Goal: Task Accomplishment & Management: Manage account settings

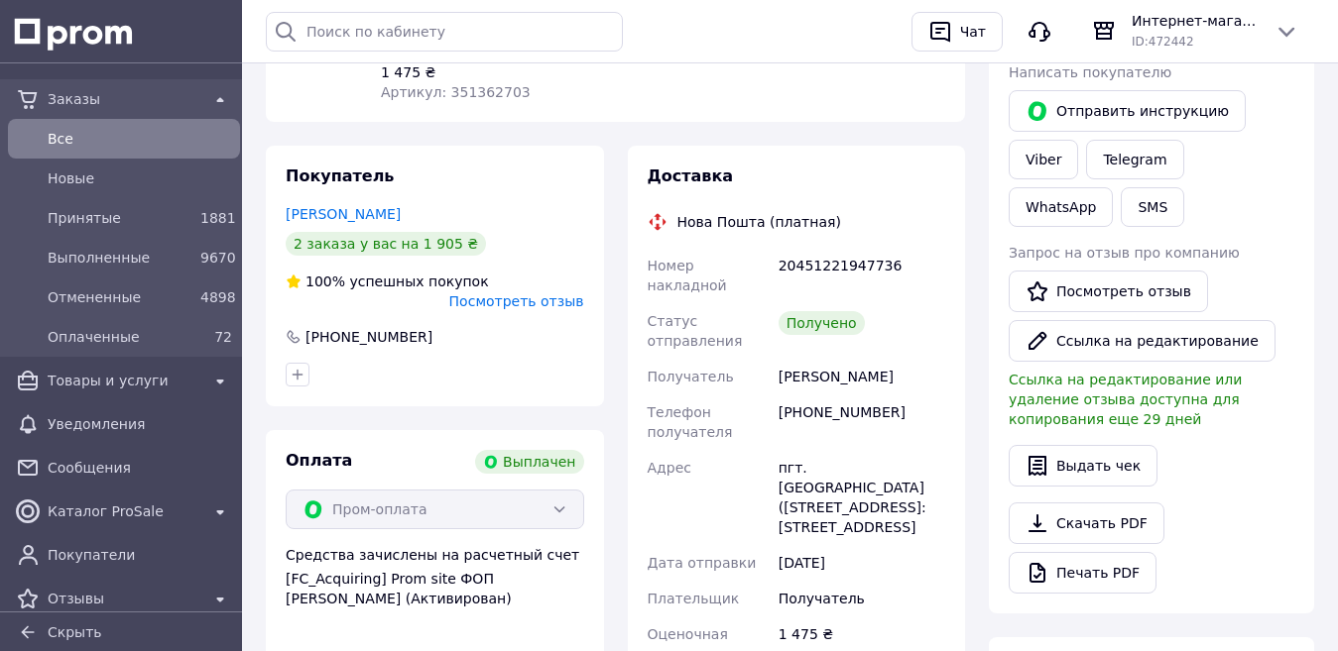
scroll to position [397, 0]
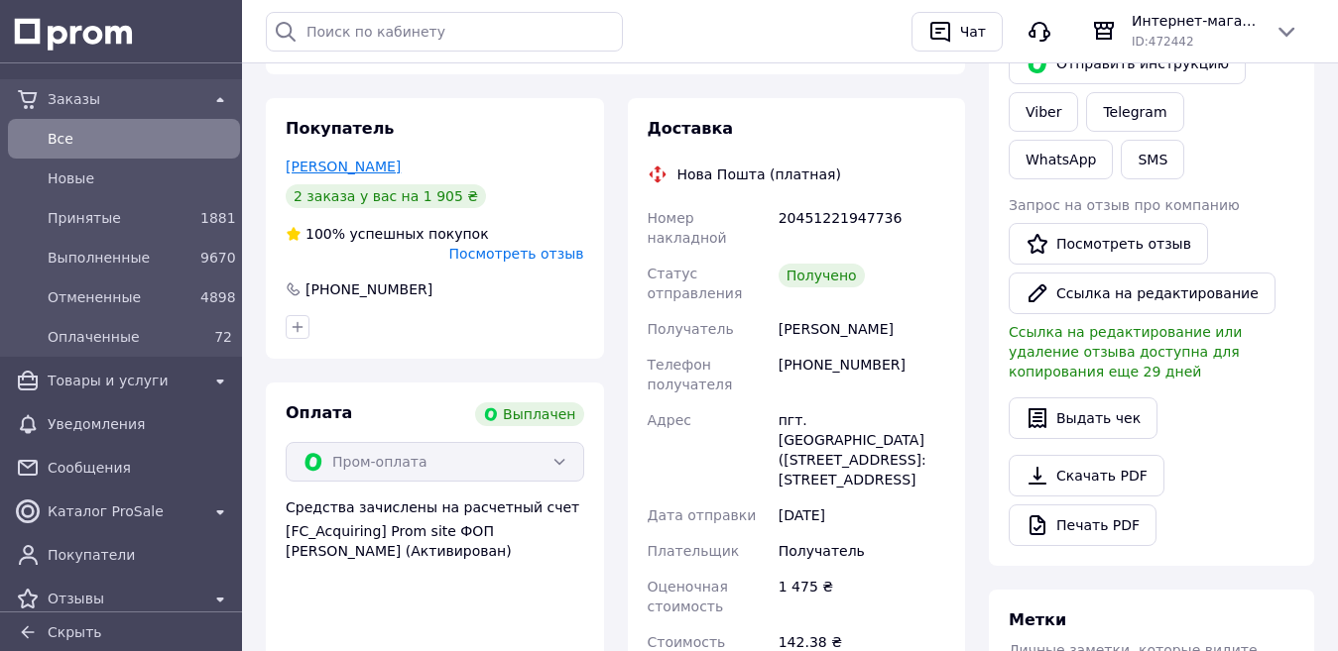
click at [338, 159] on link "Дяченко Ада" at bounding box center [343, 167] width 115 height 16
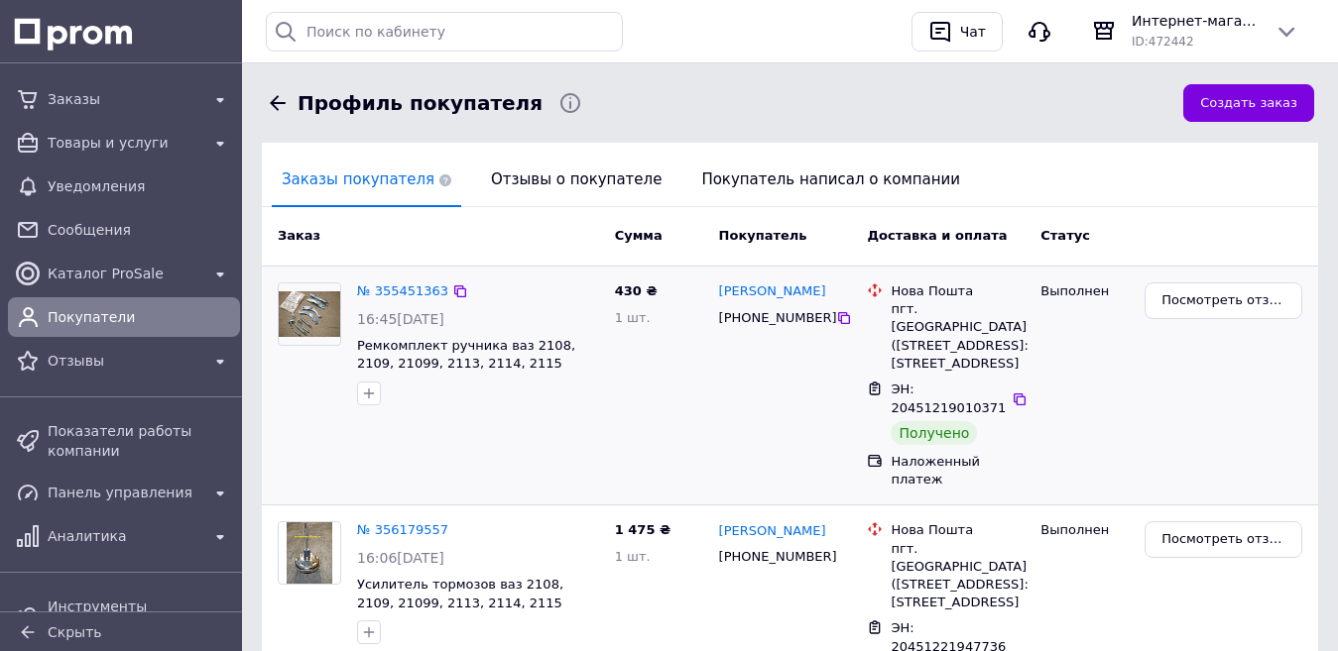
scroll to position [420, 0]
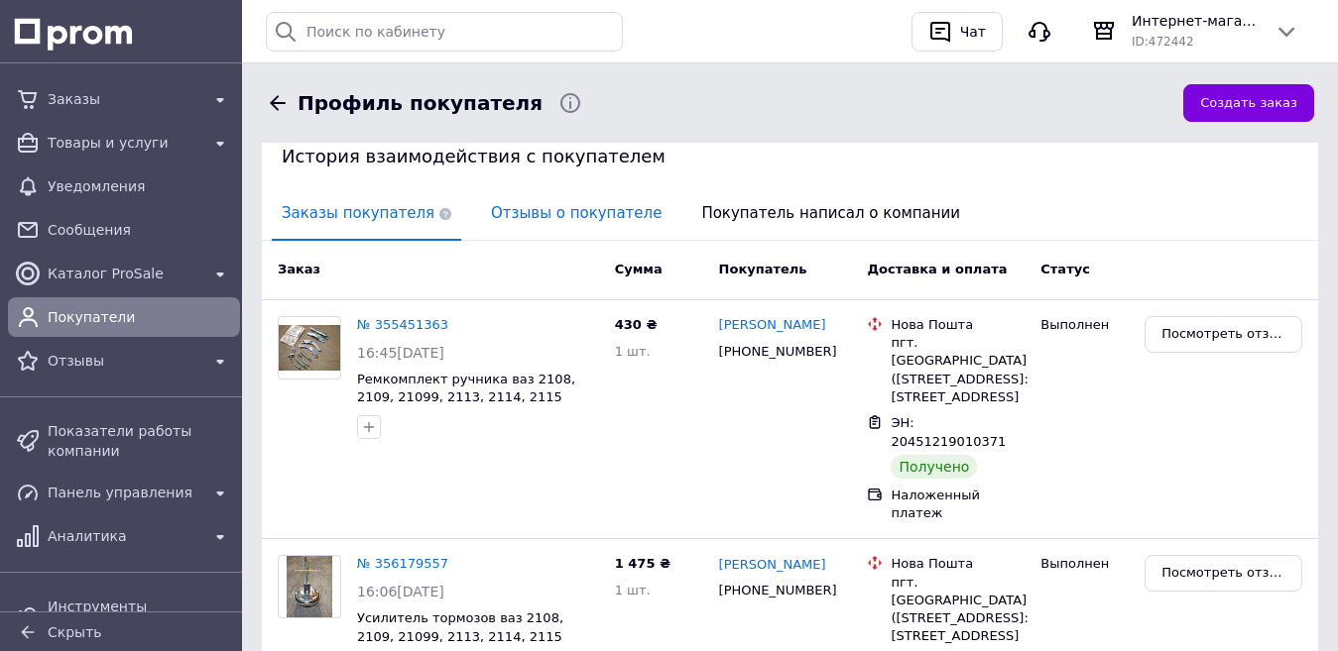
click at [550, 228] on span "Отзывы о покупателе" at bounding box center [576, 213] width 190 height 51
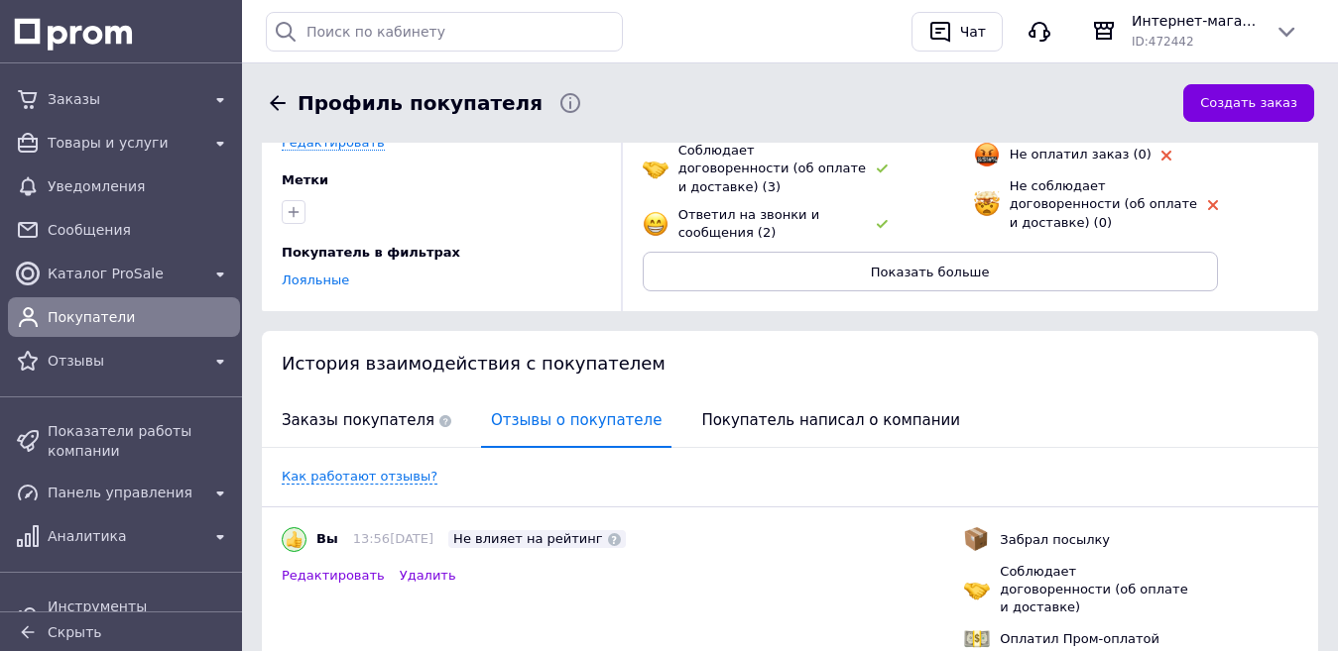
scroll to position [0, 0]
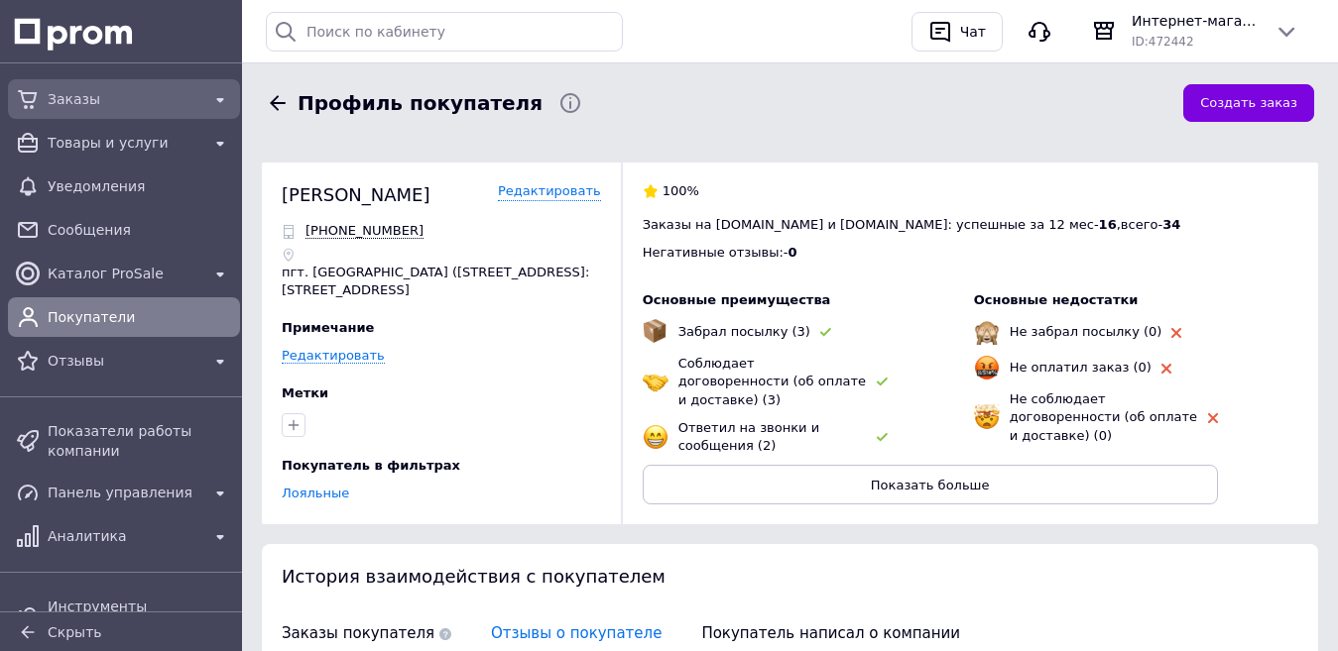
drag, startPoint x: 77, startPoint y: 96, endPoint x: 97, endPoint y: 107, distance: 22.6
click at [77, 95] on span "Заказы" at bounding box center [124, 99] width 153 height 20
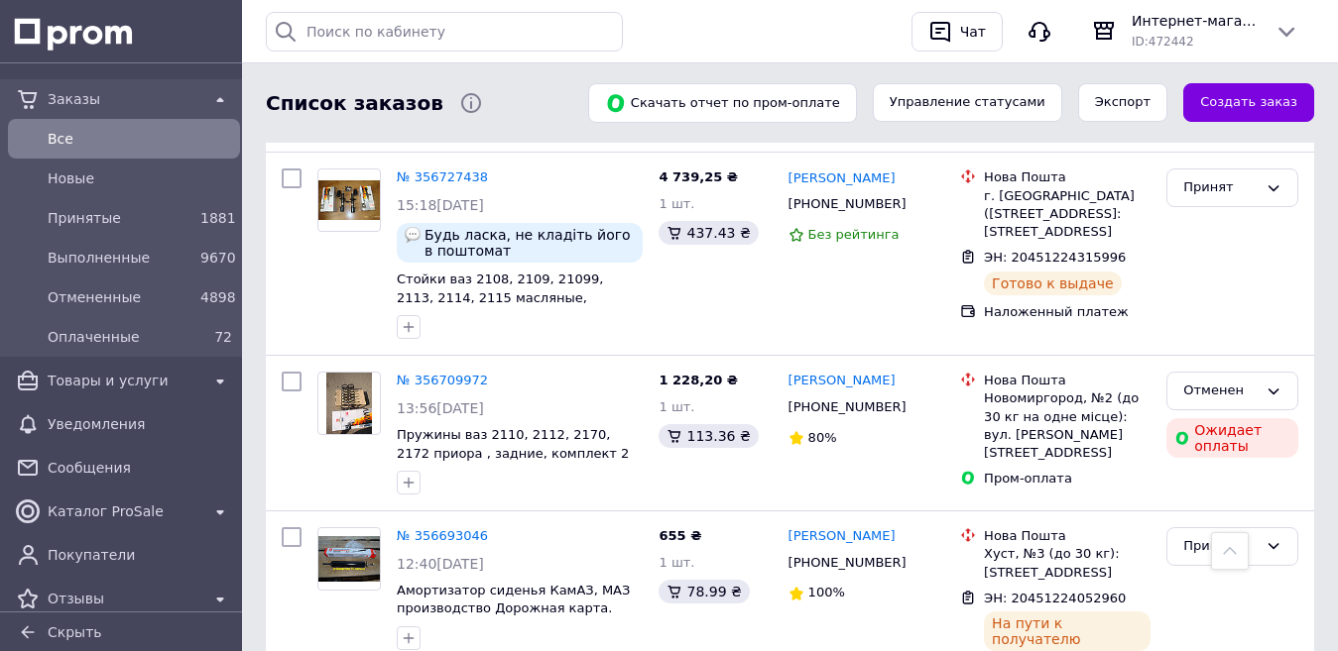
scroll to position [3537, 0]
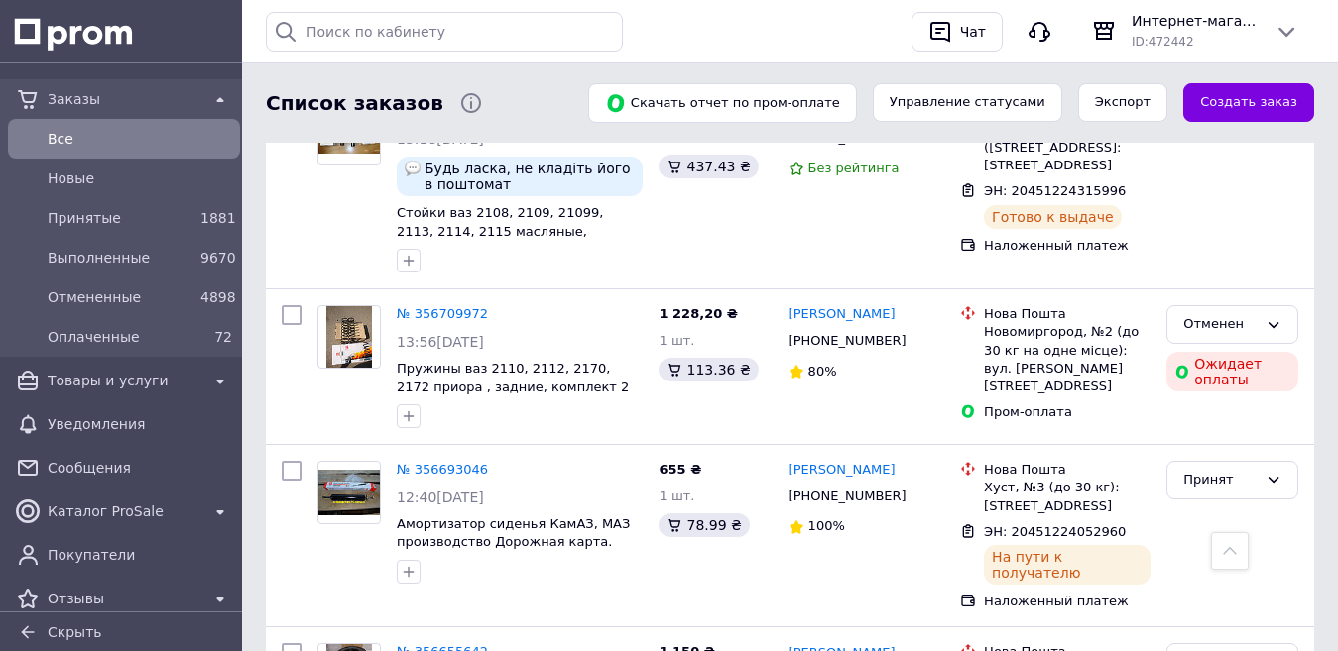
click at [71, 129] on span "Все" at bounding box center [140, 139] width 184 height 20
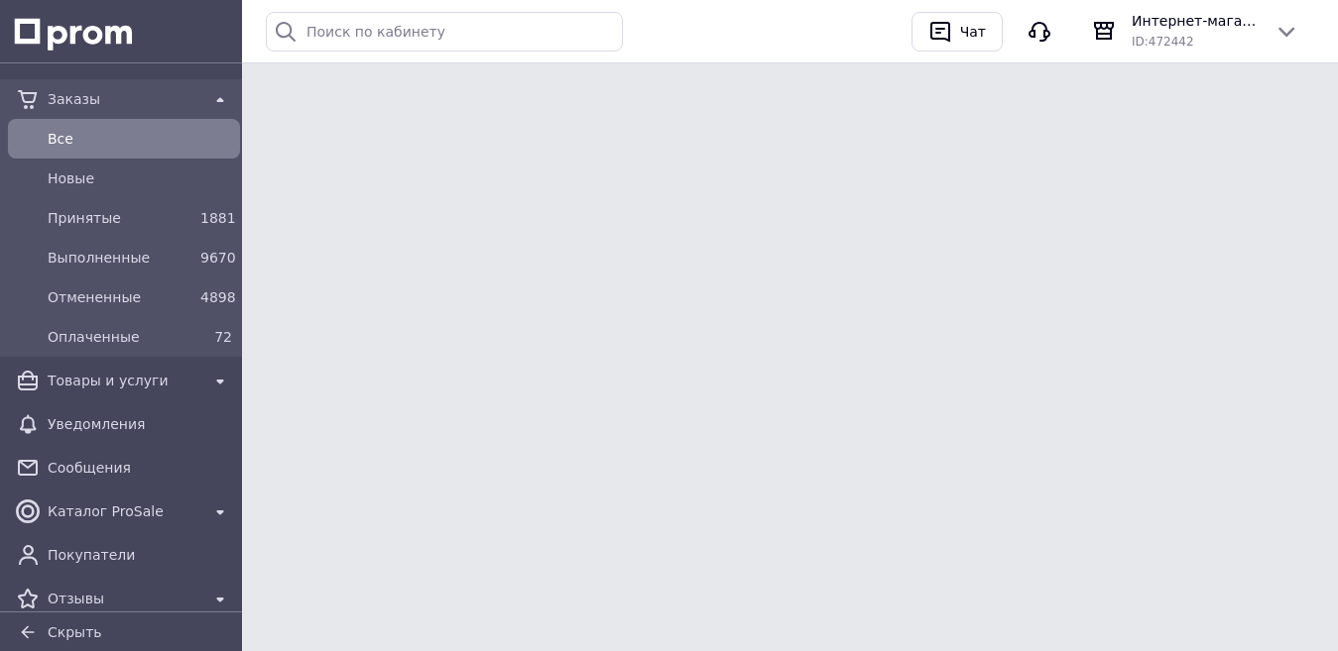
scroll to position [0, 0]
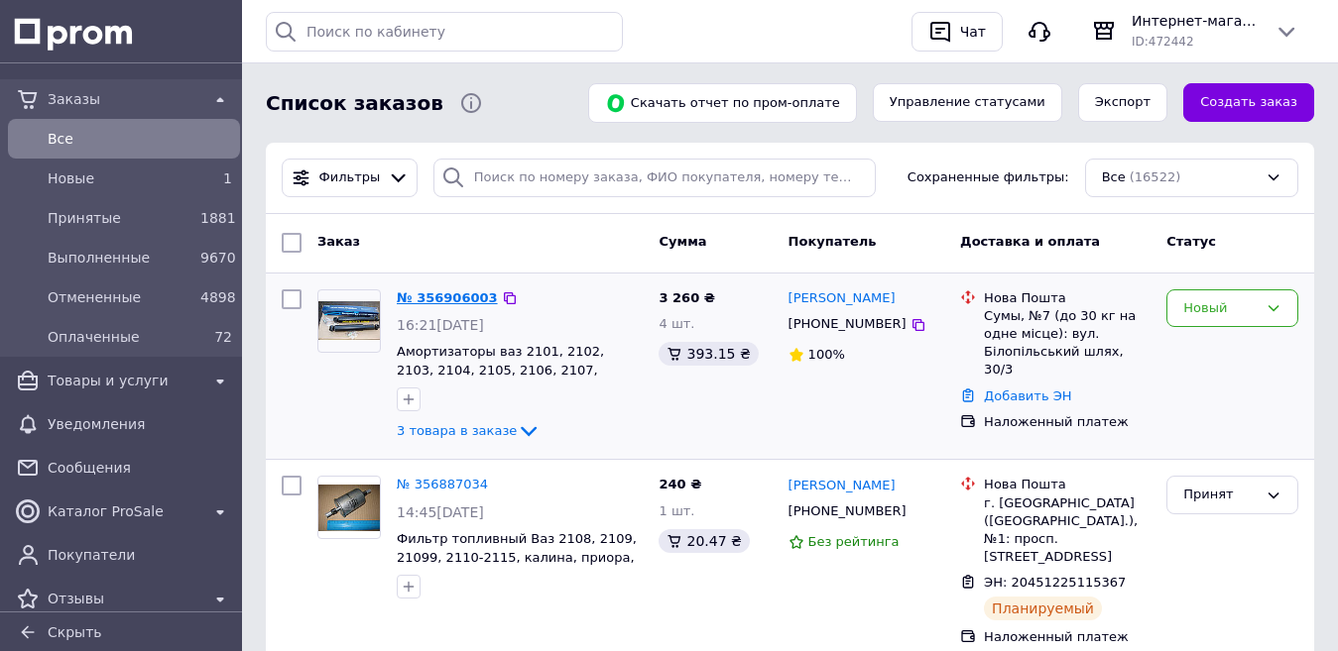
click at [428, 299] on link "№ 356906003" at bounding box center [447, 298] width 101 height 15
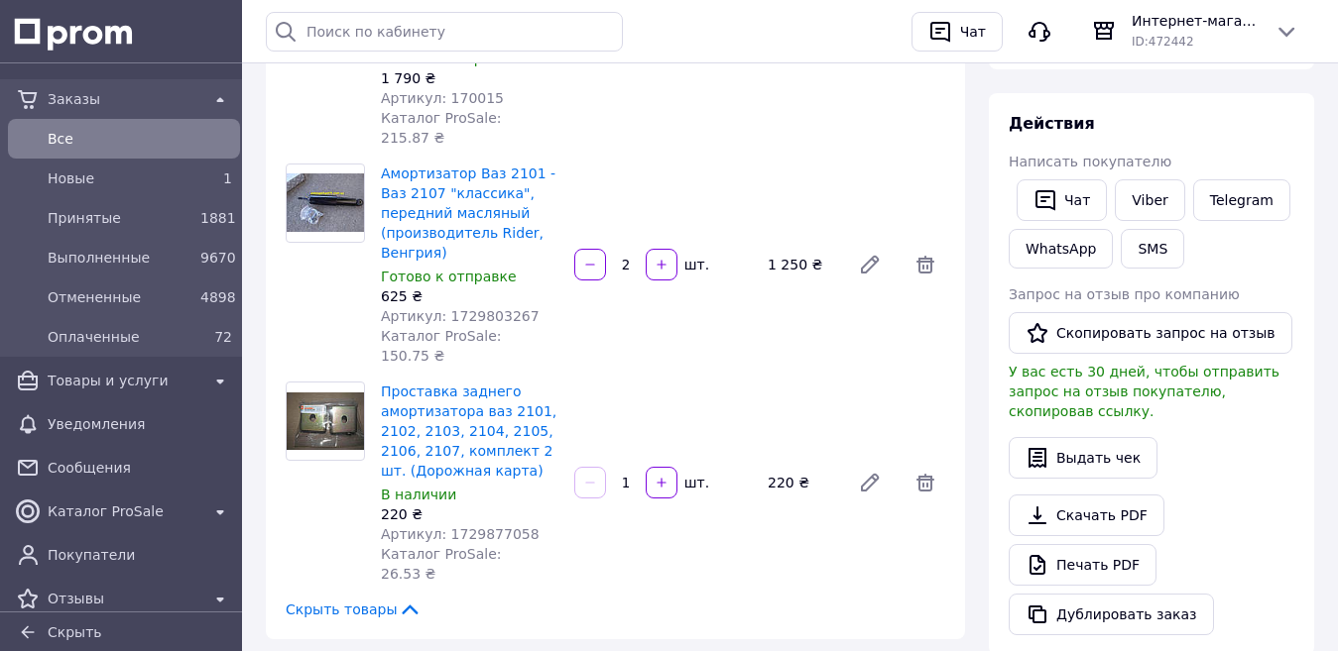
scroll to position [397, 0]
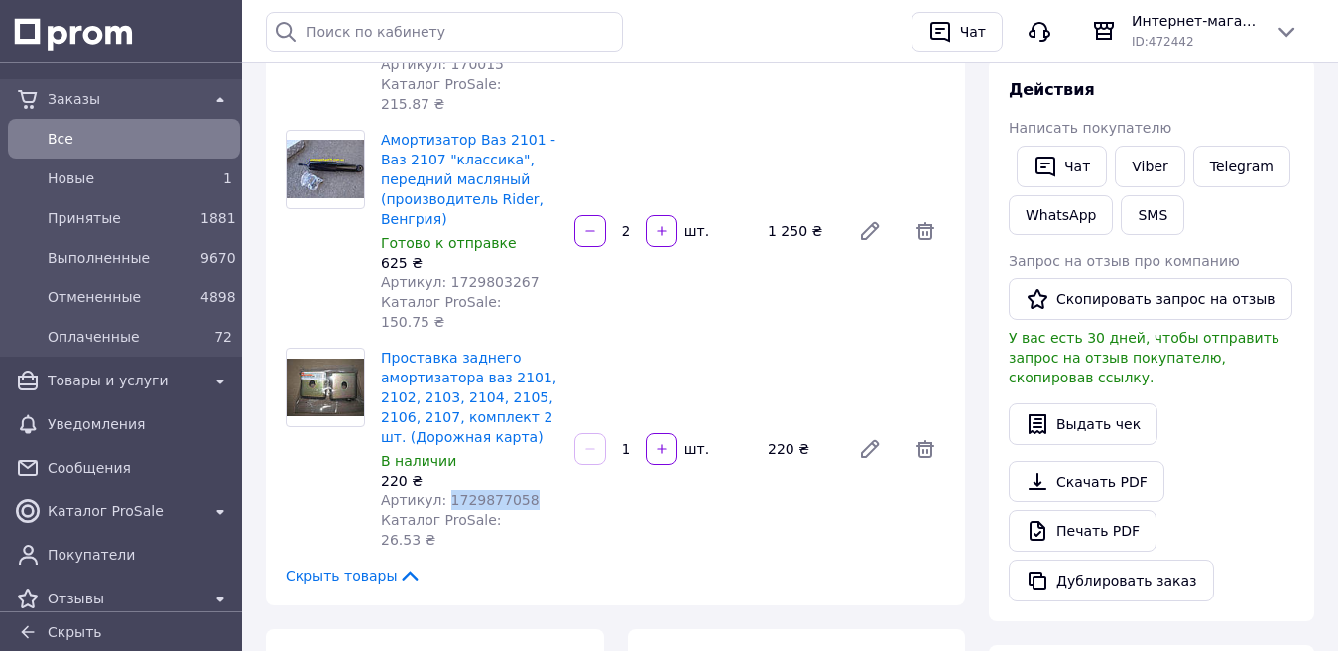
drag, startPoint x: 526, startPoint y: 415, endPoint x: 437, endPoint y: 416, distance: 88.3
click at [437, 491] on div "Артикул: 1729877058" at bounding box center [470, 501] width 178 height 20
copy span "1729877058"
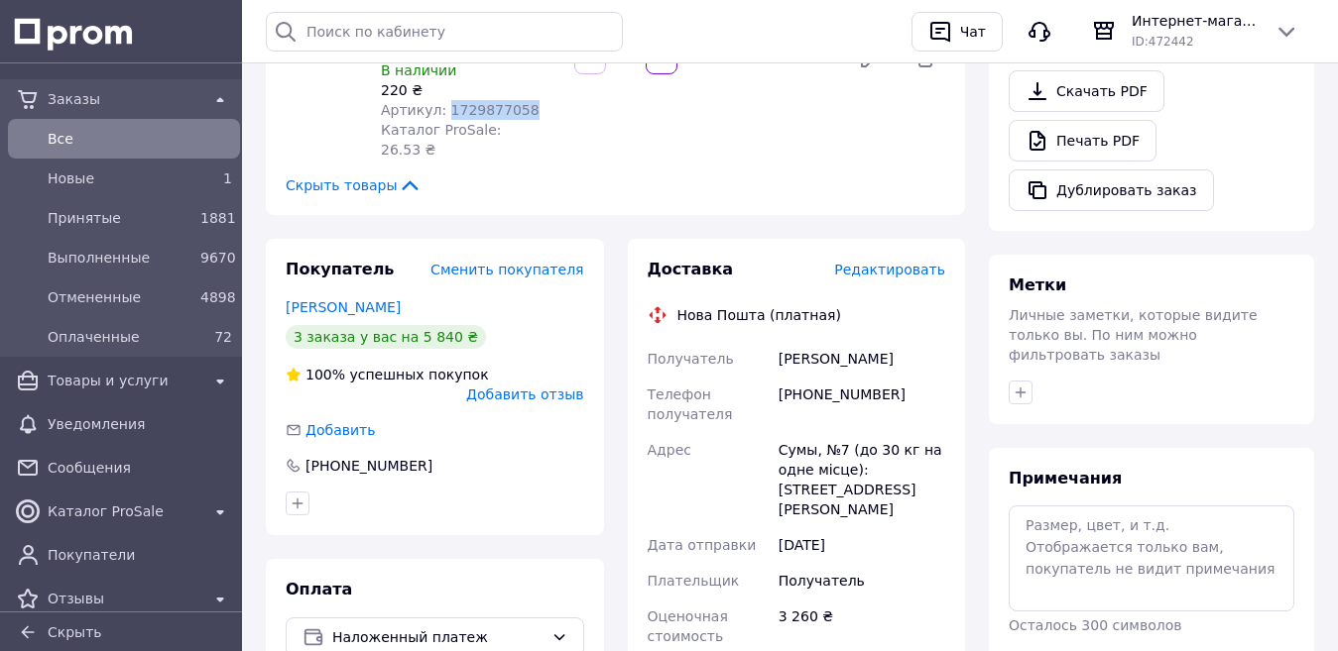
scroll to position [793, 0]
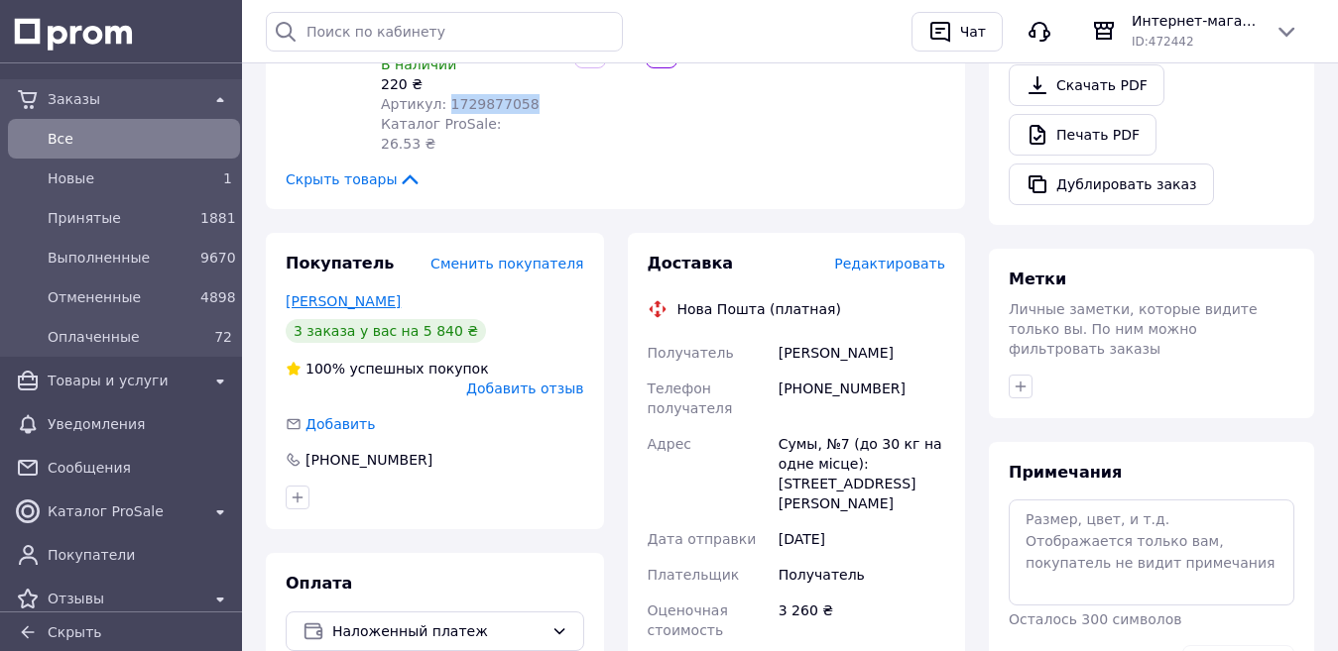
click at [332, 294] on link "[PERSON_NAME]" at bounding box center [343, 302] width 115 height 16
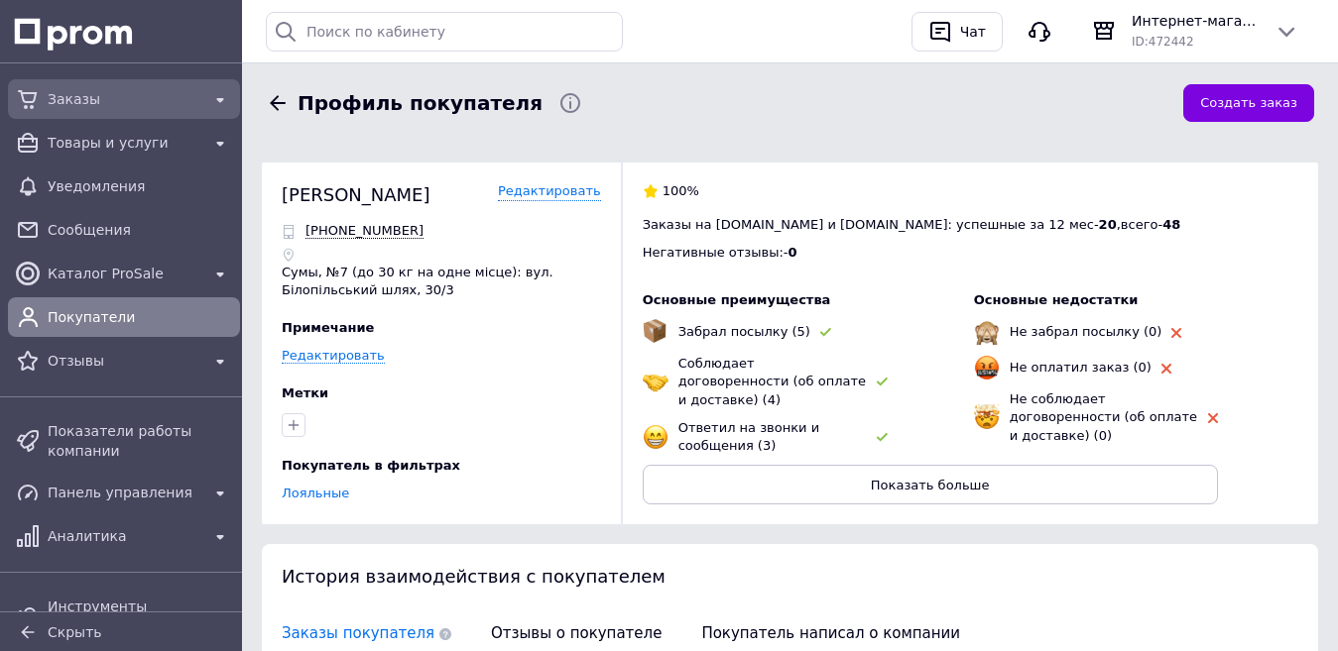
click at [72, 102] on span "Заказы" at bounding box center [124, 99] width 153 height 20
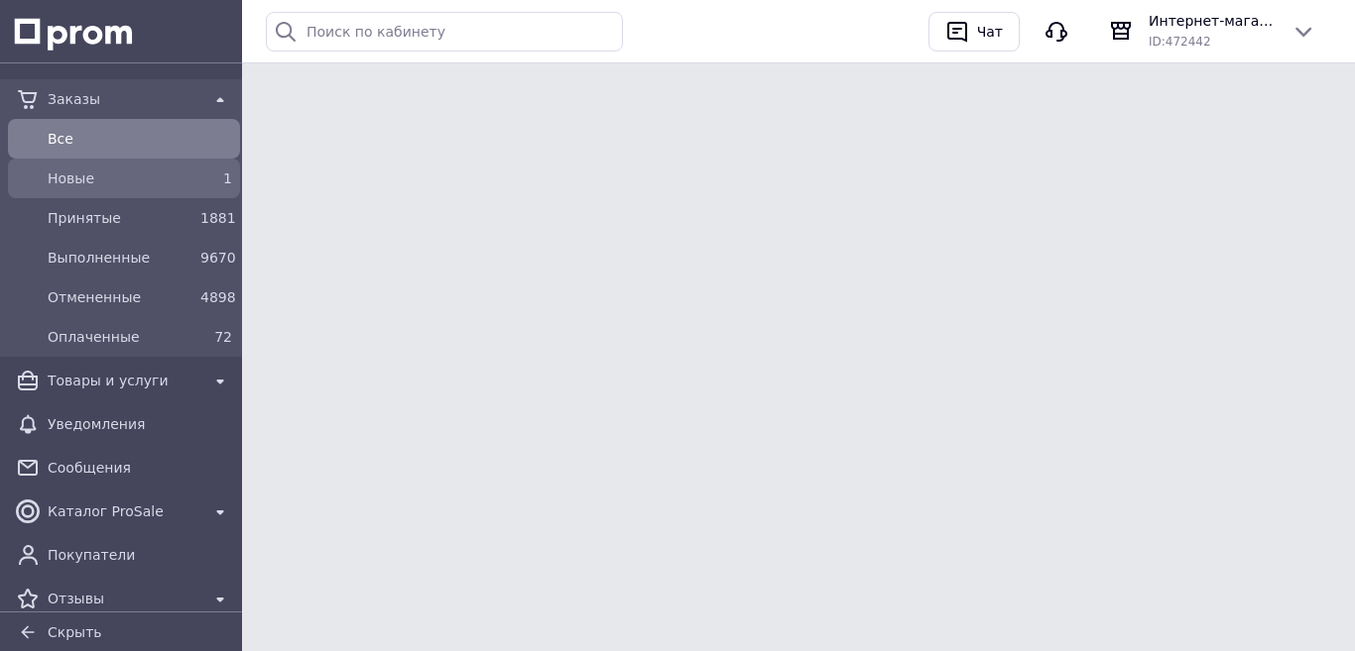
click at [68, 175] on span "Новые" at bounding box center [120, 179] width 145 height 20
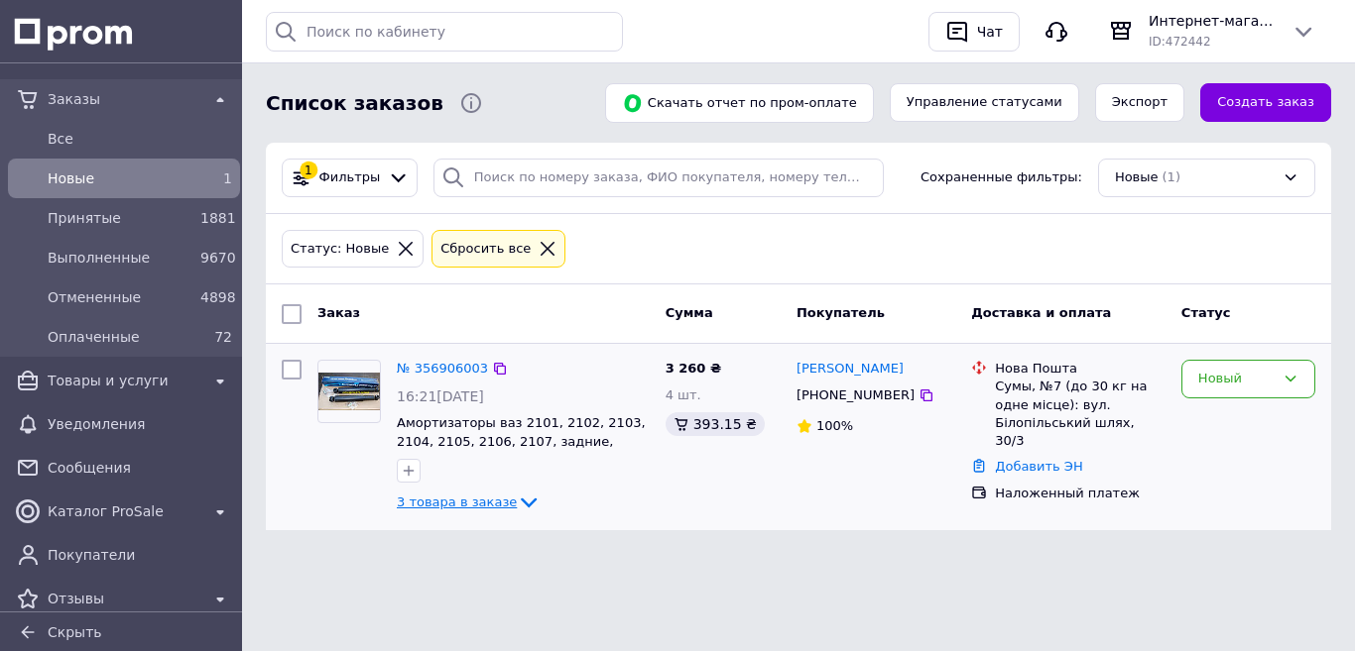
click at [521, 501] on icon at bounding box center [529, 504] width 16 height 10
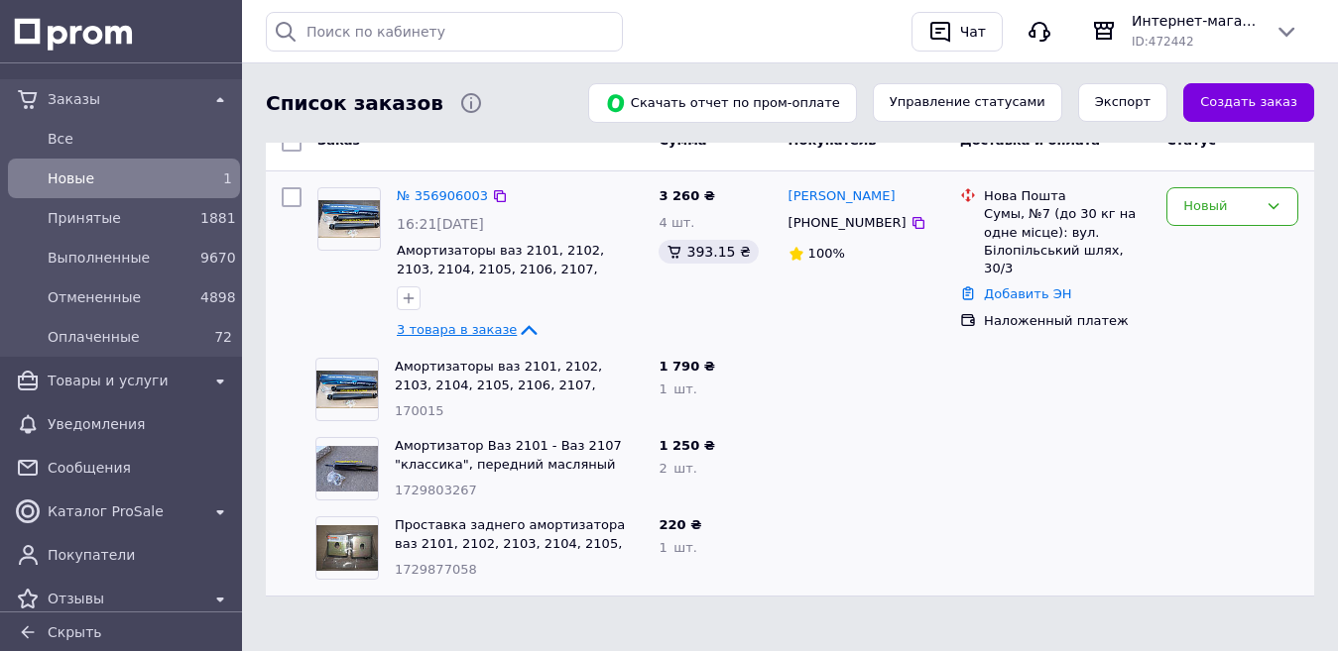
scroll to position [181, 0]
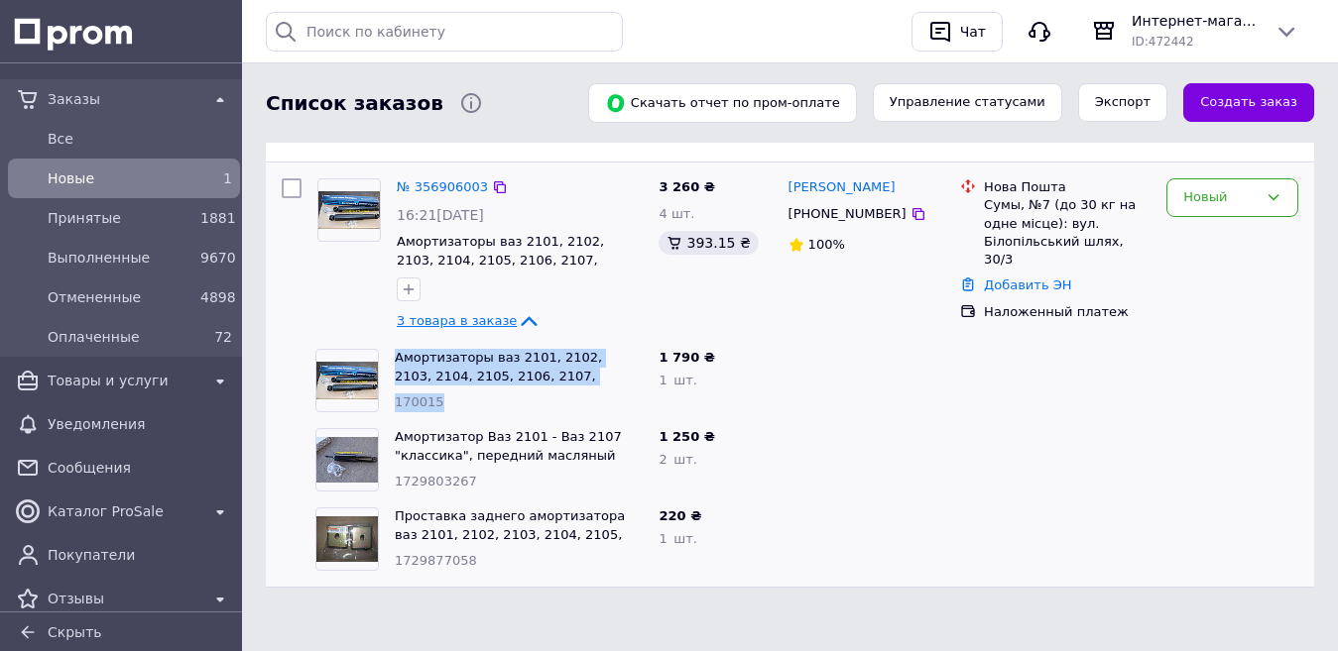
drag, startPoint x: 446, startPoint y: 401, endPoint x: 383, endPoint y: 411, distance: 64.2
click at [383, 411] on div "Амортизаторы ваз 2101, 2102, 2103, 2104, 2105, 2106, 2107, задние, масляные, пр…" at bounding box center [478, 380] width 343 height 79
drag, startPoint x: 901, startPoint y: 338, endPoint x: 716, endPoint y: 382, distance: 190.5
click at [858, 347] on div "№ 356906003 16:21, 12.08.2025 Амортизаторы ваз 2101, 2102, 2103, 2104, 2105, 21…" at bounding box center [790, 375] width 1048 height 425
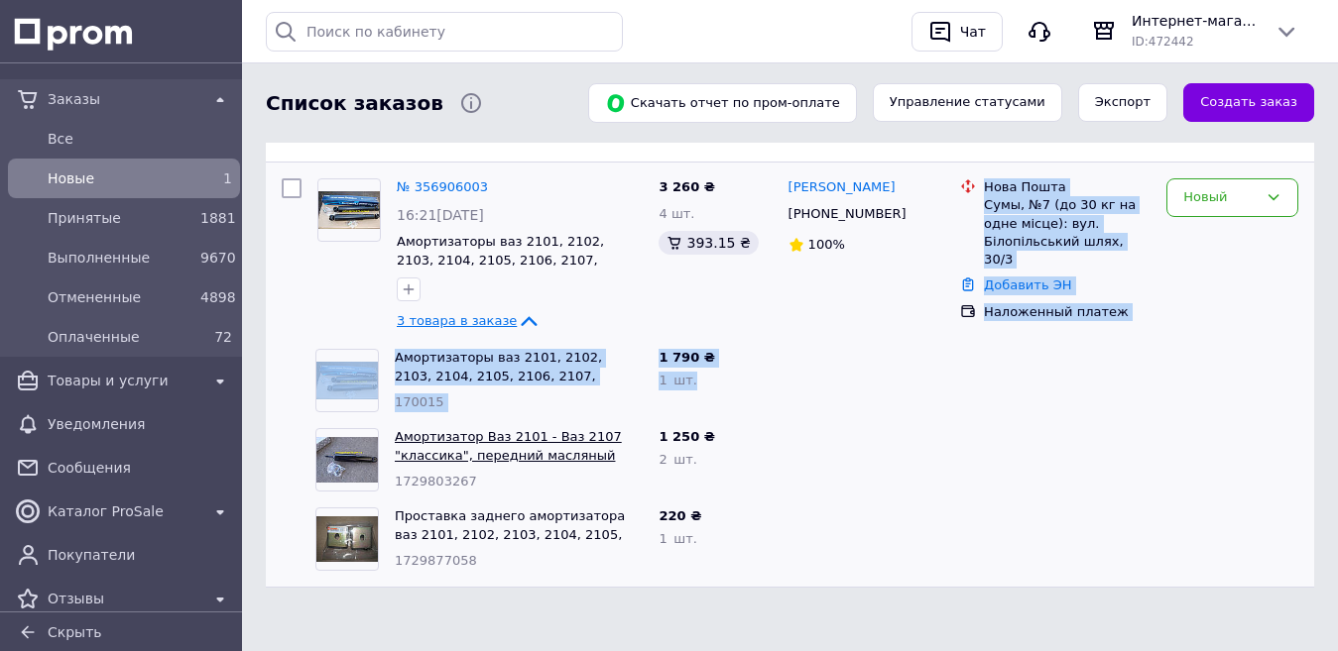
drag, startPoint x: 911, startPoint y: 363, endPoint x: 561, endPoint y: 459, distance: 363.0
click at [909, 366] on div at bounding box center [866, 380] width 173 height 79
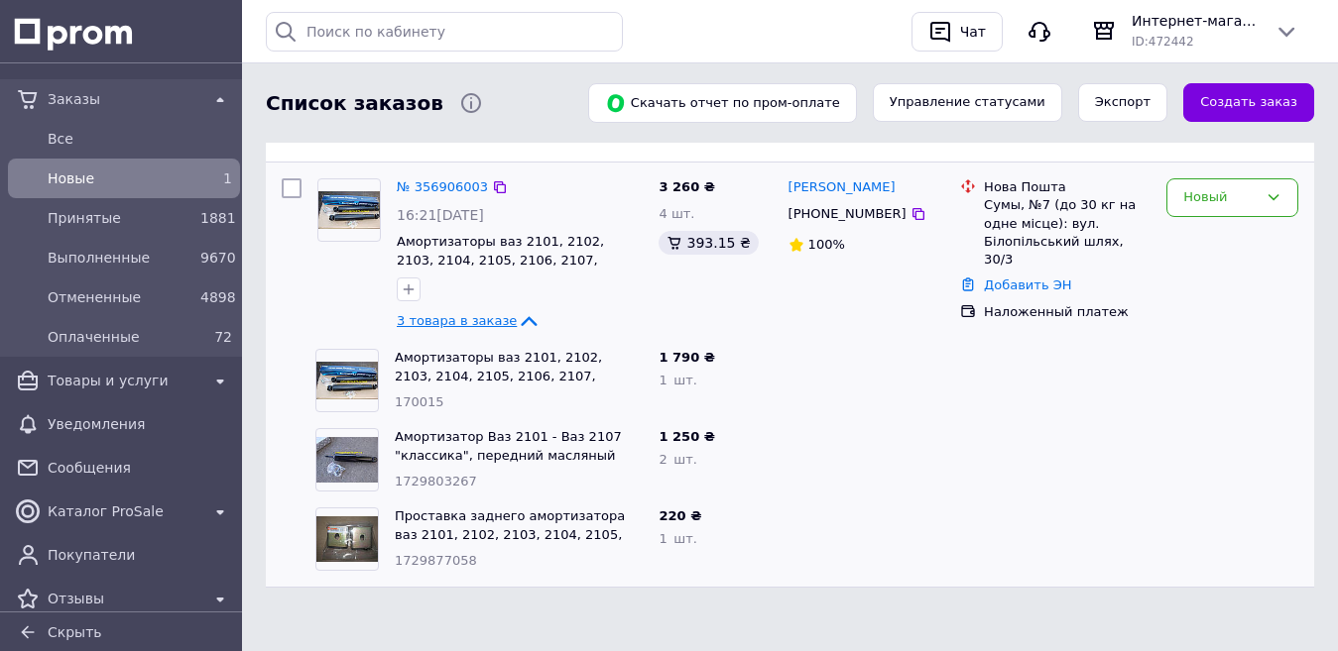
click at [795, 308] on div "Богдан Бараненко +380992249993 100%" at bounding box center [866, 256] width 173 height 171
drag, startPoint x: 449, startPoint y: 400, endPoint x: 395, endPoint y: 408, distance: 55.1
click at [395, 408] on div "170015" at bounding box center [519, 403] width 248 height 19
copy span "170015"
click at [484, 363] on link "Амортизаторы ваз 2101, 2102, 2103, 2104, 2105, 2106, 2107, задние, масляные, пр…" at bounding box center [508, 385] width 226 height 70
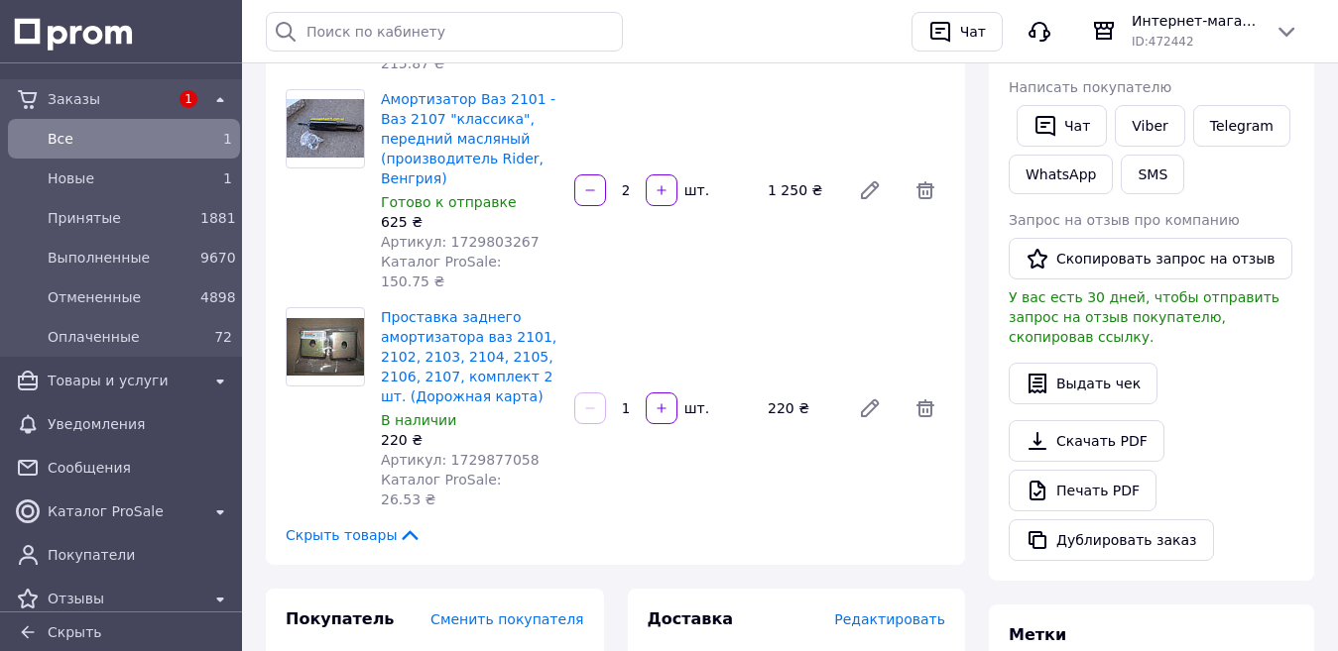
scroll to position [496, 0]
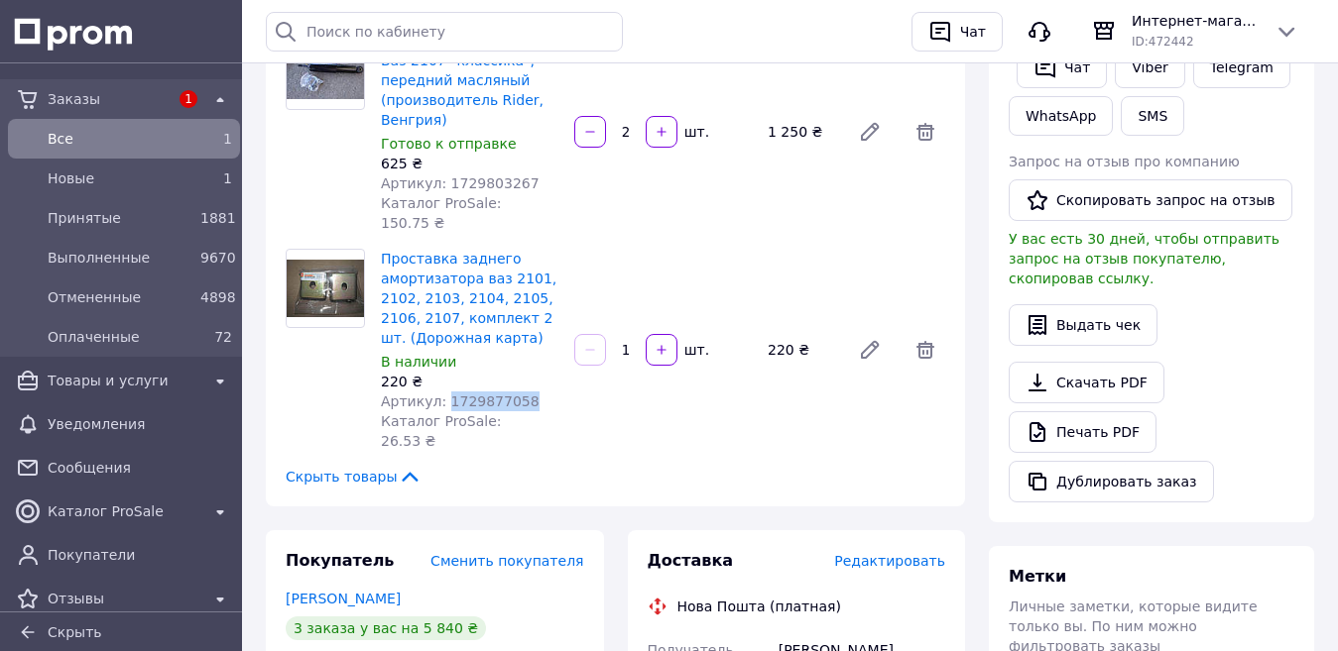
drag, startPoint x: 525, startPoint y: 317, endPoint x: 440, endPoint y: 329, distance: 85.1
click at [440, 392] on div "Артикул: 1729877058" at bounding box center [470, 402] width 178 height 20
copy span "1729877058"
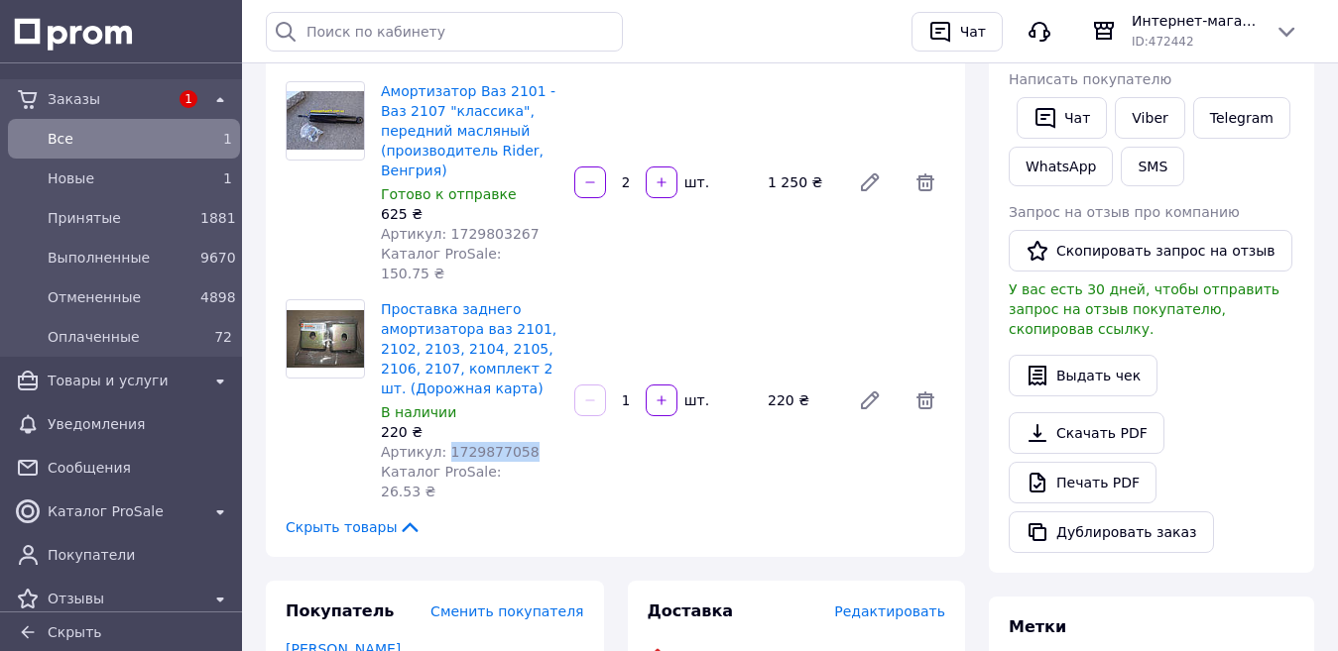
scroll to position [397, 0]
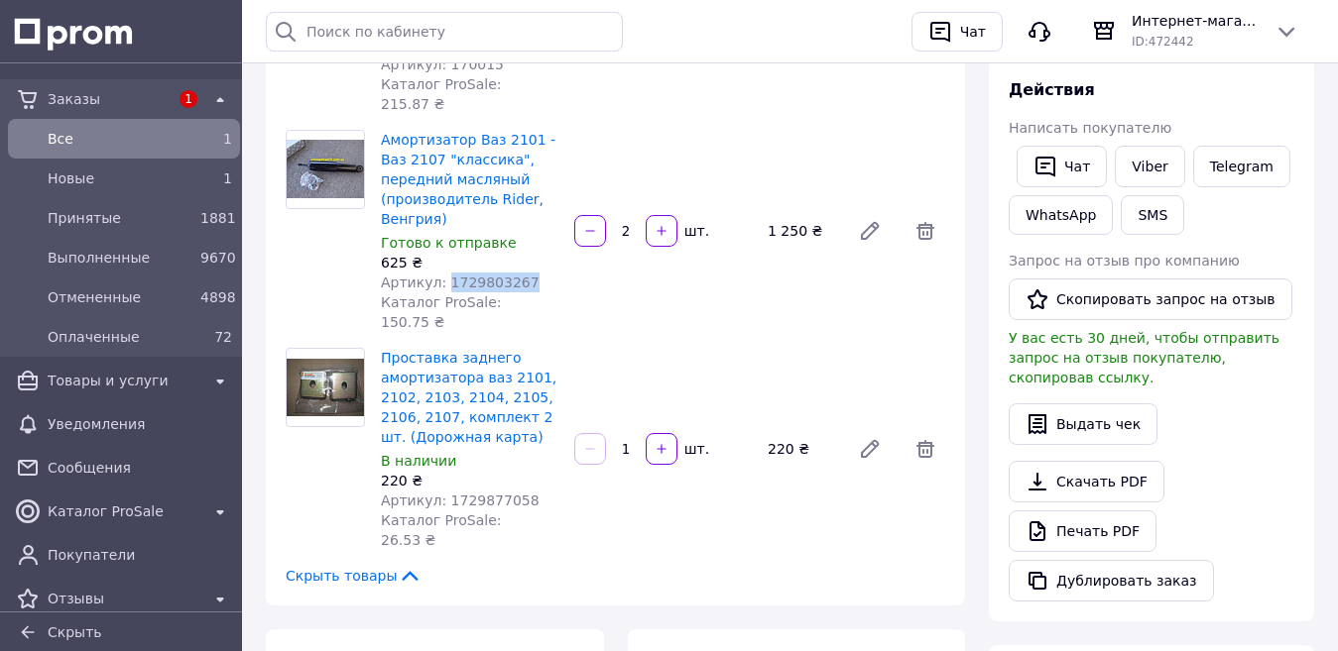
drag, startPoint x: 521, startPoint y: 218, endPoint x: 439, endPoint y: 227, distance: 81.8
click at [439, 273] on div "Артикул: 1729803267" at bounding box center [470, 283] width 178 height 20
copy span "1729803267"
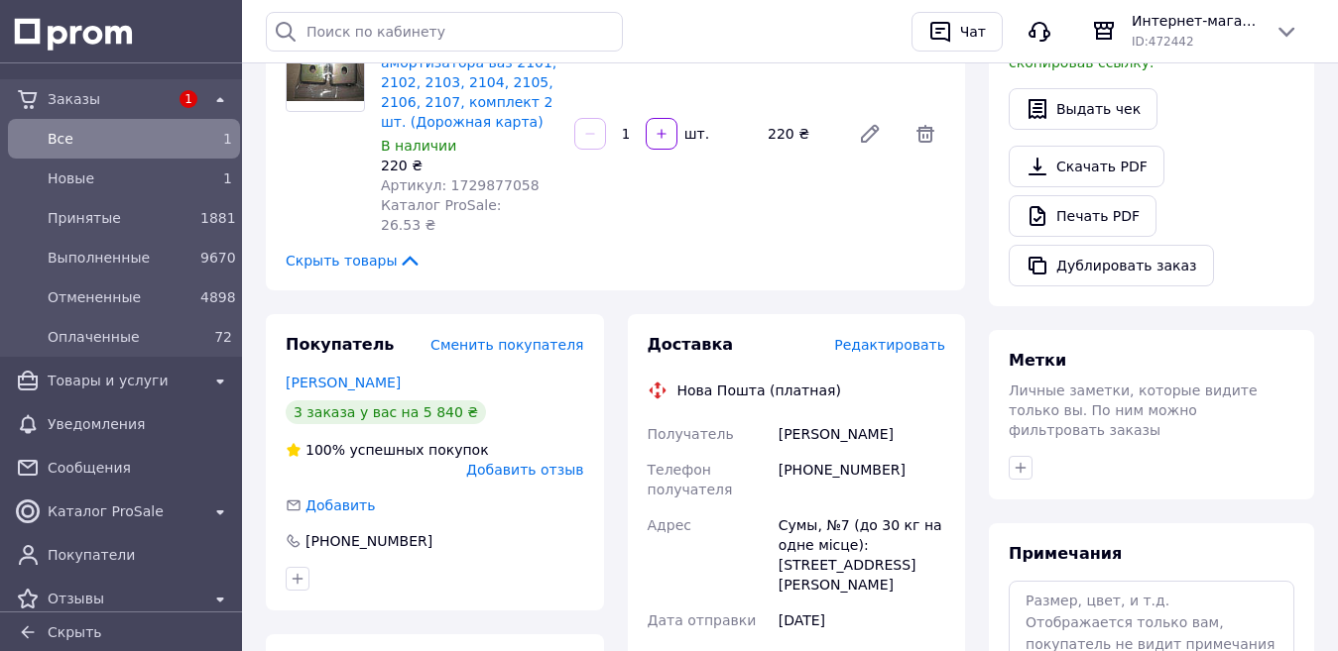
scroll to position [694, 0]
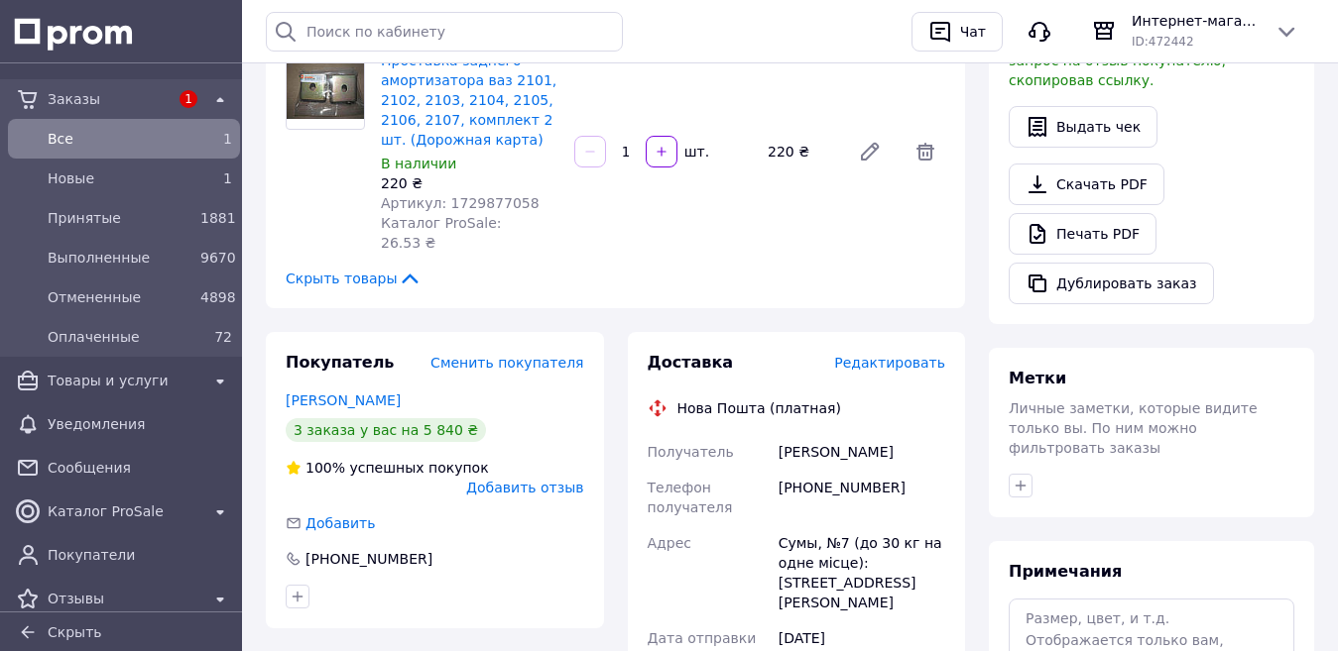
drag, startPoint x: 909, startPoint y: 353, endPoint x: 770, endPoint y: 359, distance: 139.9
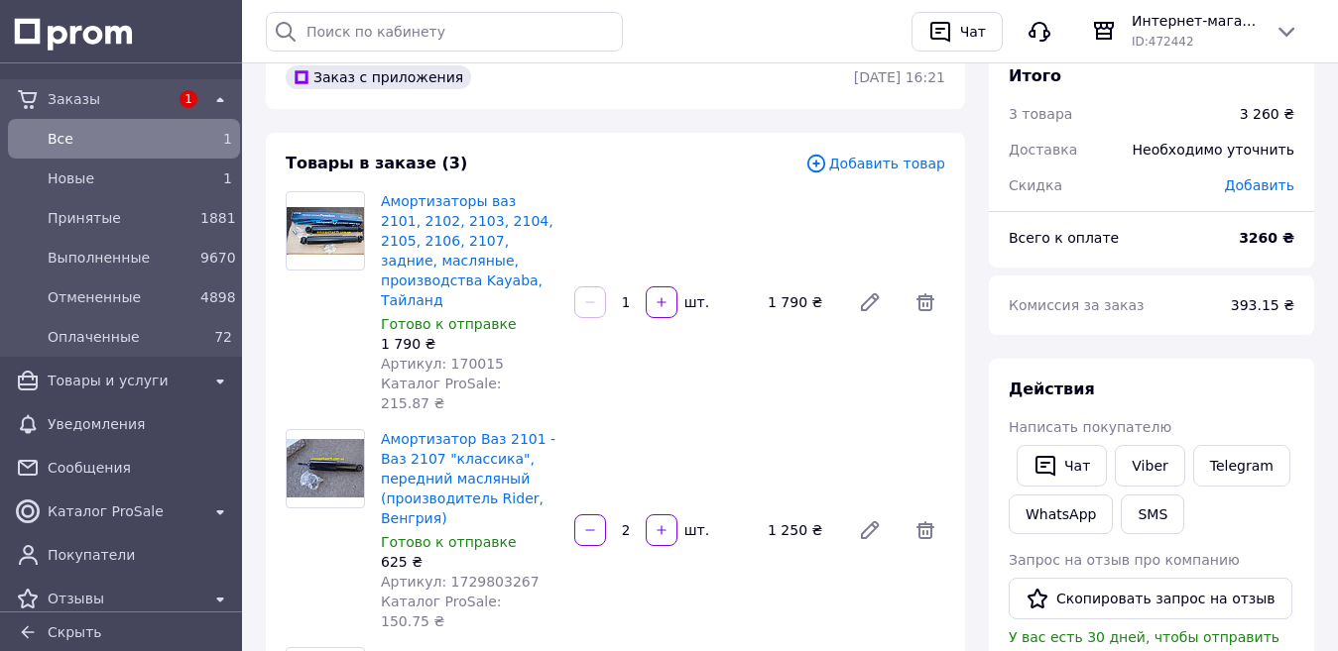
scroll to position [0, 0]
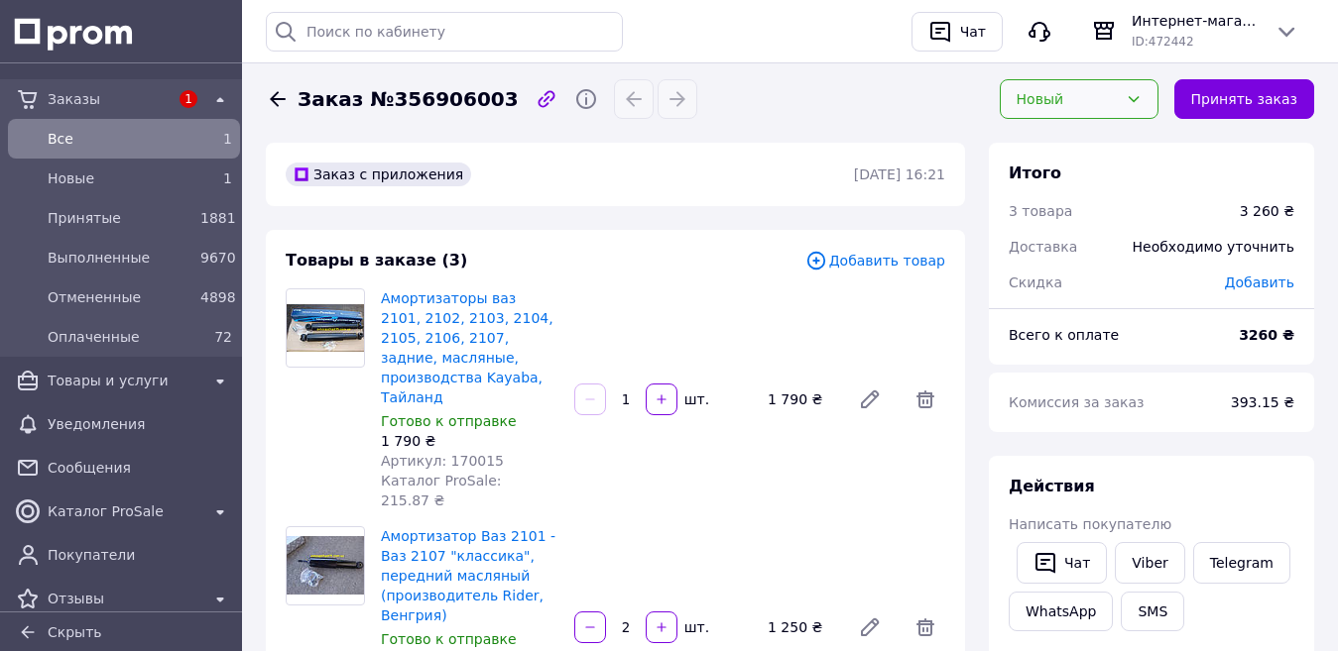
click at [1141, 96] on icon at bounding box center [1133, 99] width 16 height 16
click at [1066, 140] on li "Принят" at bounding box center [1079, 142] width 157 height 38
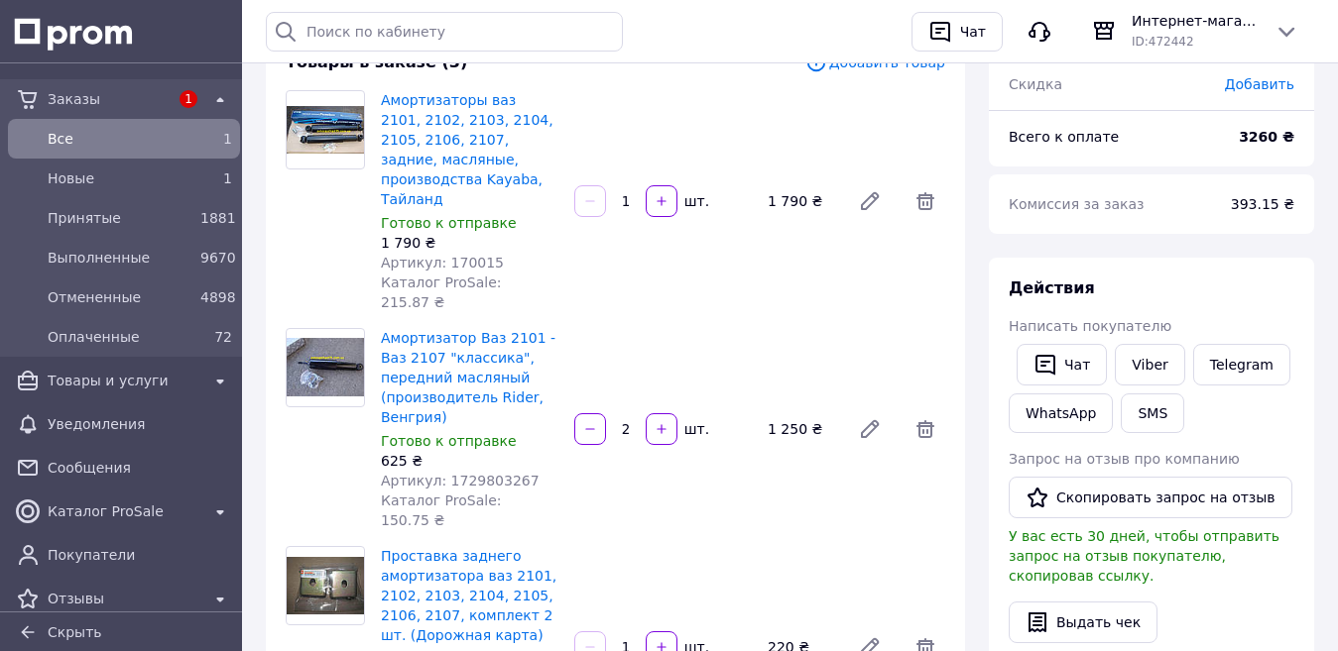
scroll to position [297, 0]
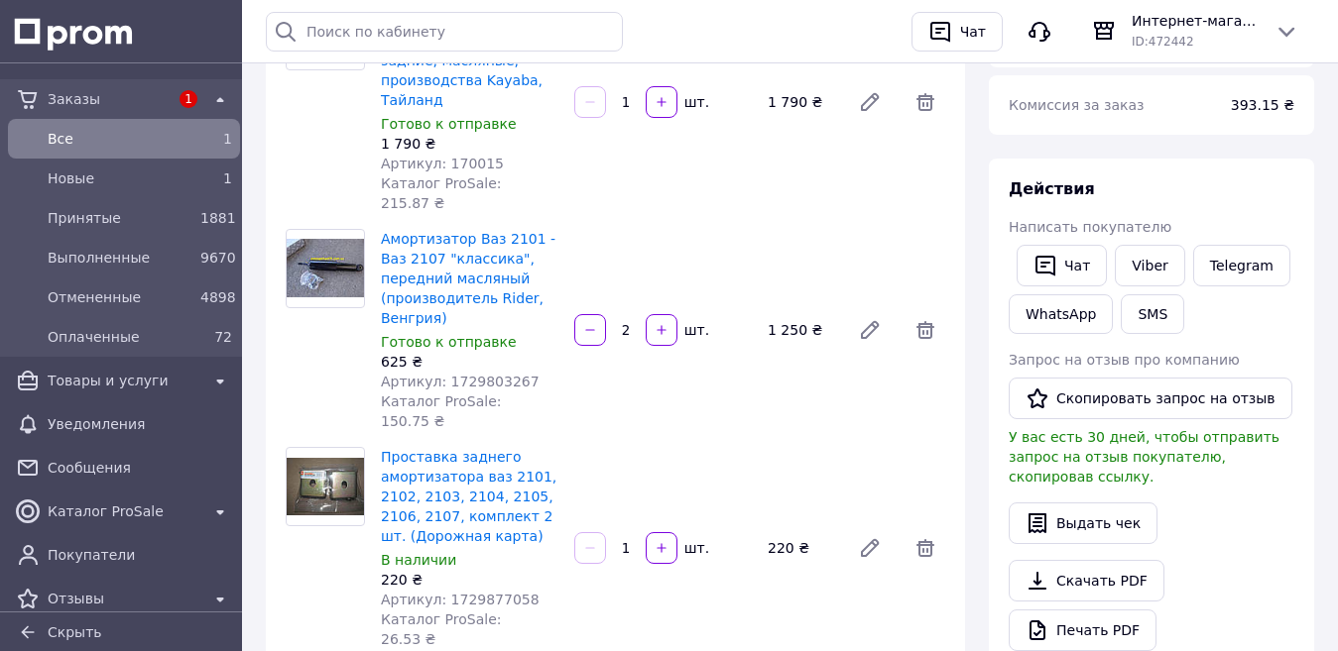
click at [61, 144] on span "Все" at bounding box center [120, 139] width 145 height 20
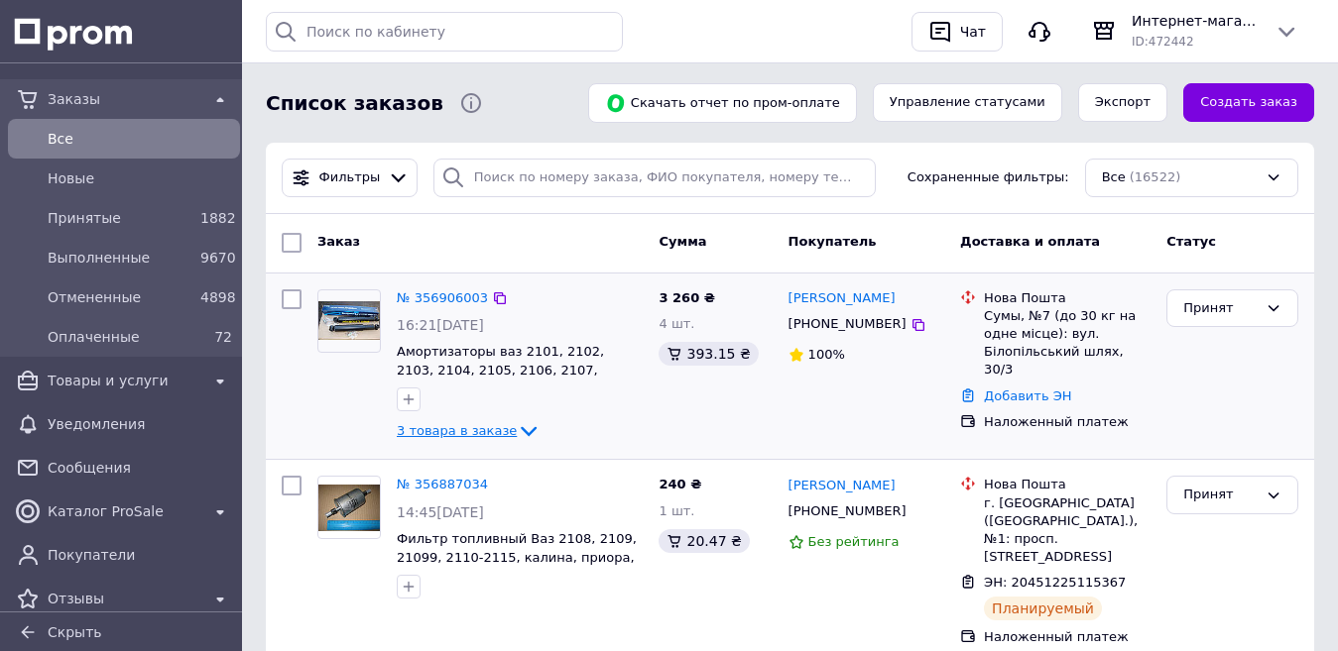
click at [517, 426] on icon at bounding box center [529, 431] width 24 height 24
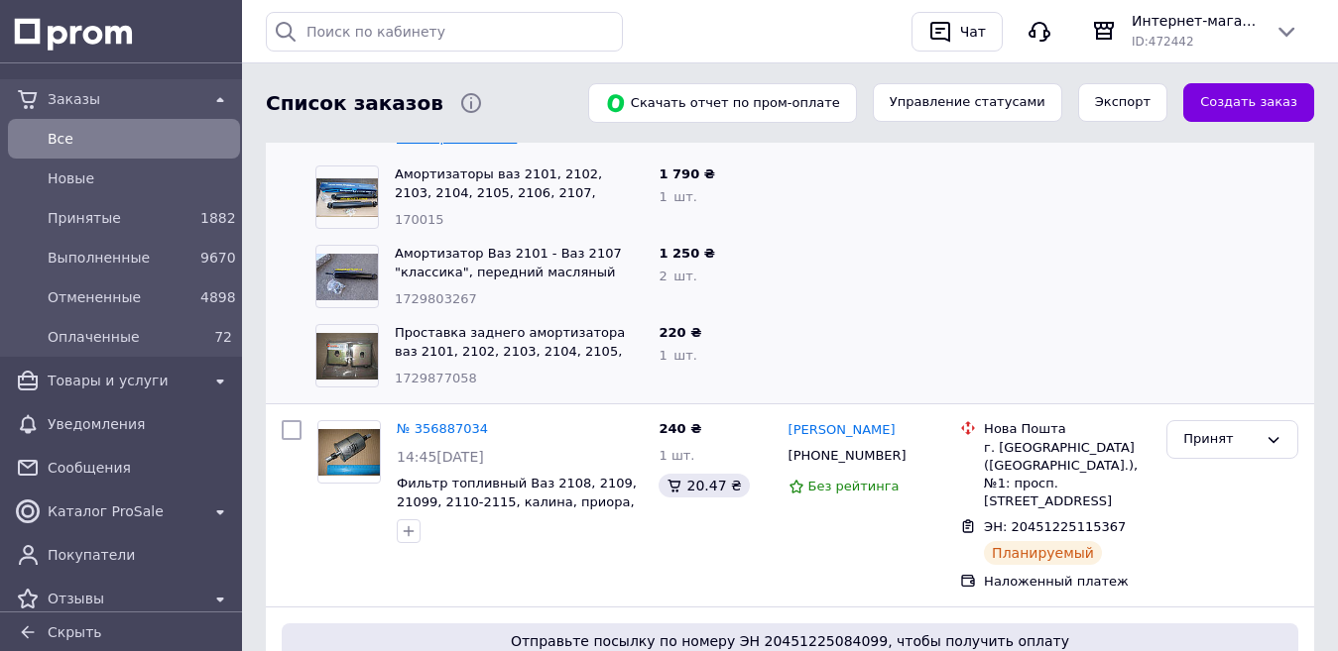
scroll to position [297, 0]
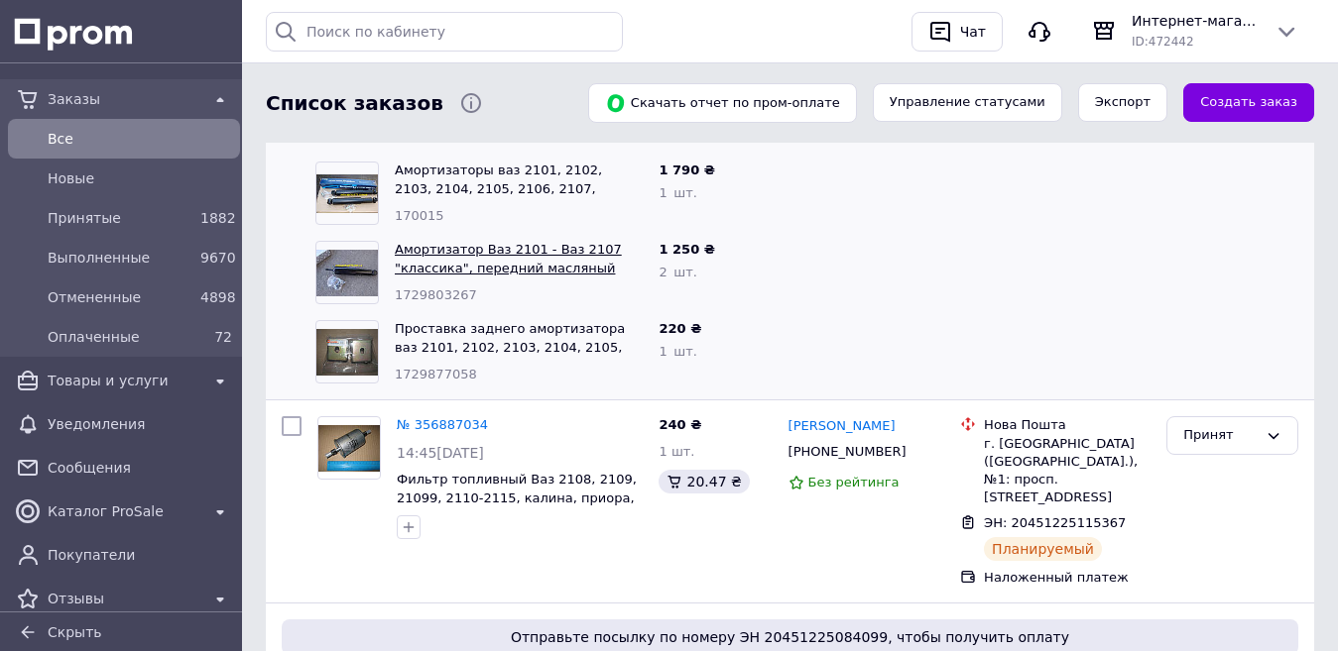
click at [484, 257] on link "Амортизатор Ваз 2101 - Ваз 2107 "классика", передний масляный (производитель Ri…" at bounding box center [508, 268] width 227 height 52
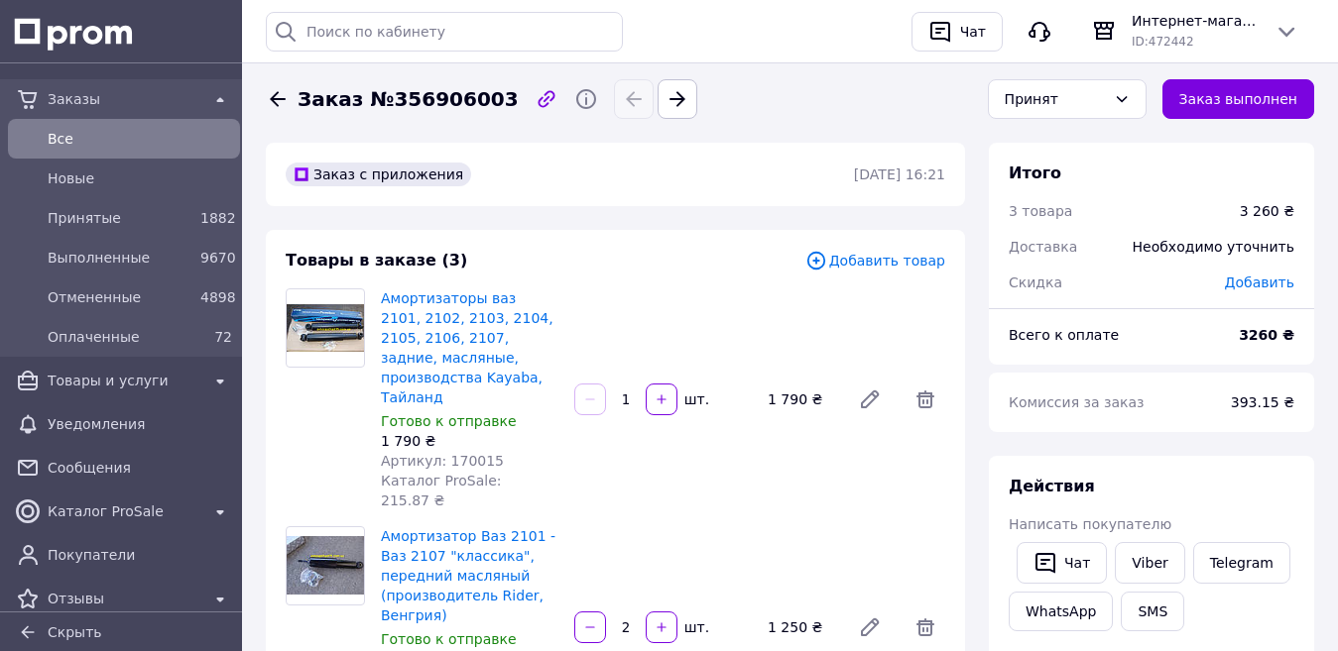
scroll to position [198, 0]
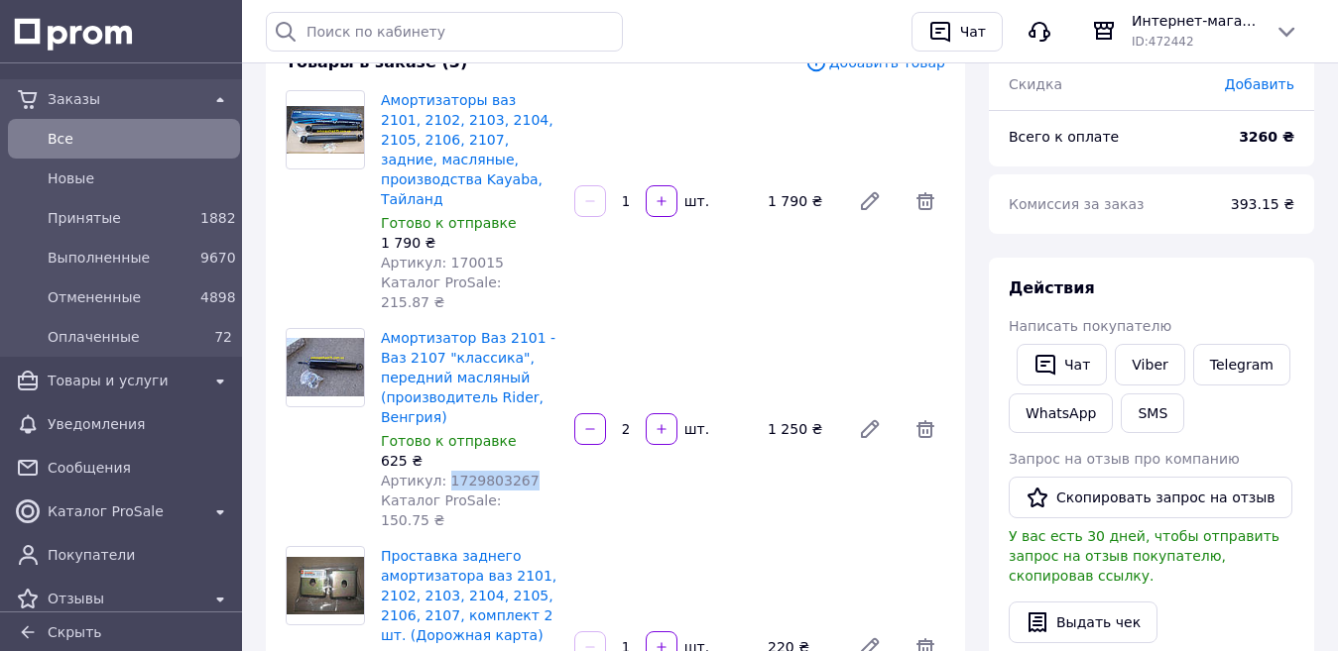
drag, startPoint x: 526, startPoint y: 414, endPoint x: 439, endPoint y: 417, distance: 86.4
click at [439, 471] on div "Артикул: 1729803267" at bounding box center [470, 481] width 178 height 20
copy span "1729803267"
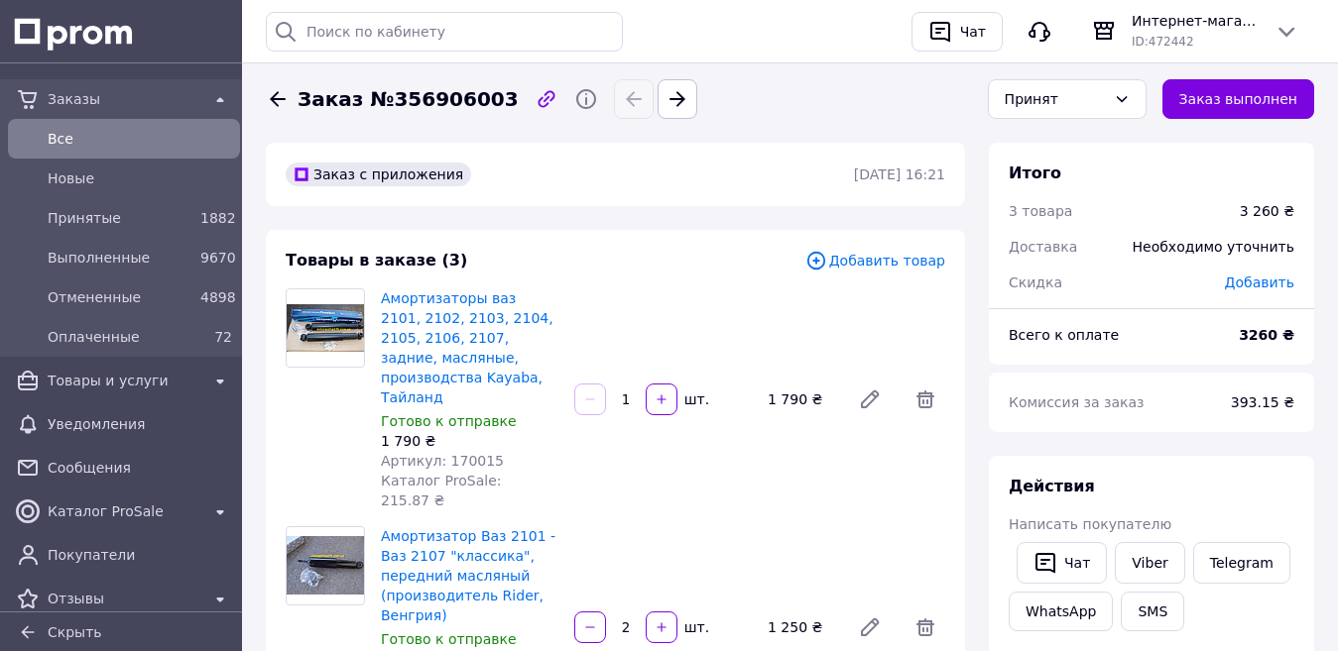
click at [51, 135] on span "Все" at bounding box center [140, 139] width 184 height 20
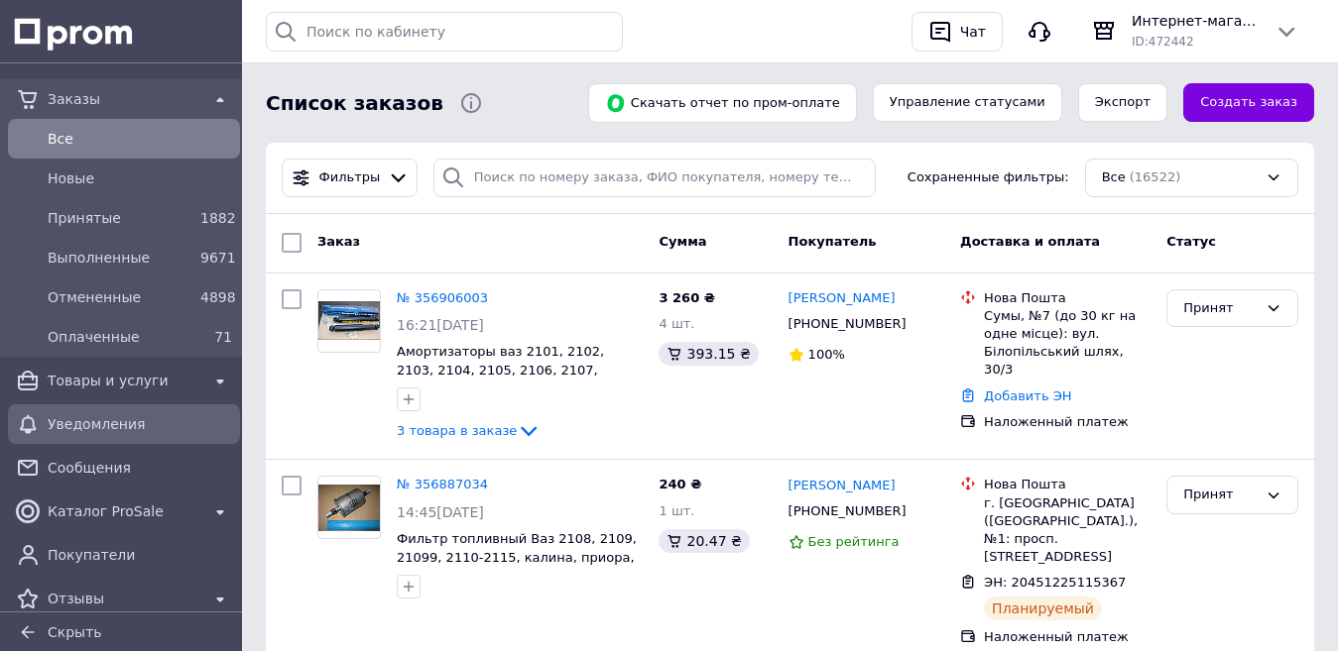
click at [99, 421] on span "Уведомления" at bounding box center [140, 424] width 184 height 20
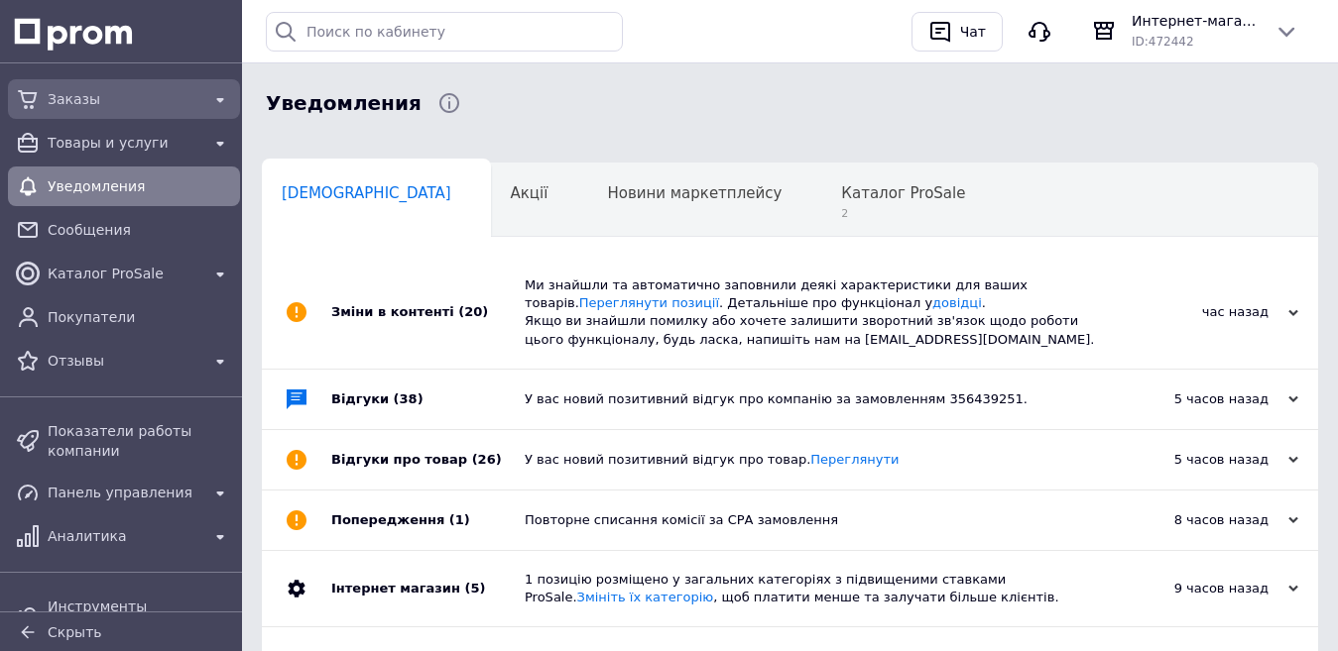
click at [99, 94] on span "Заказы" at bounding box center [124, 99] width 153 height 20
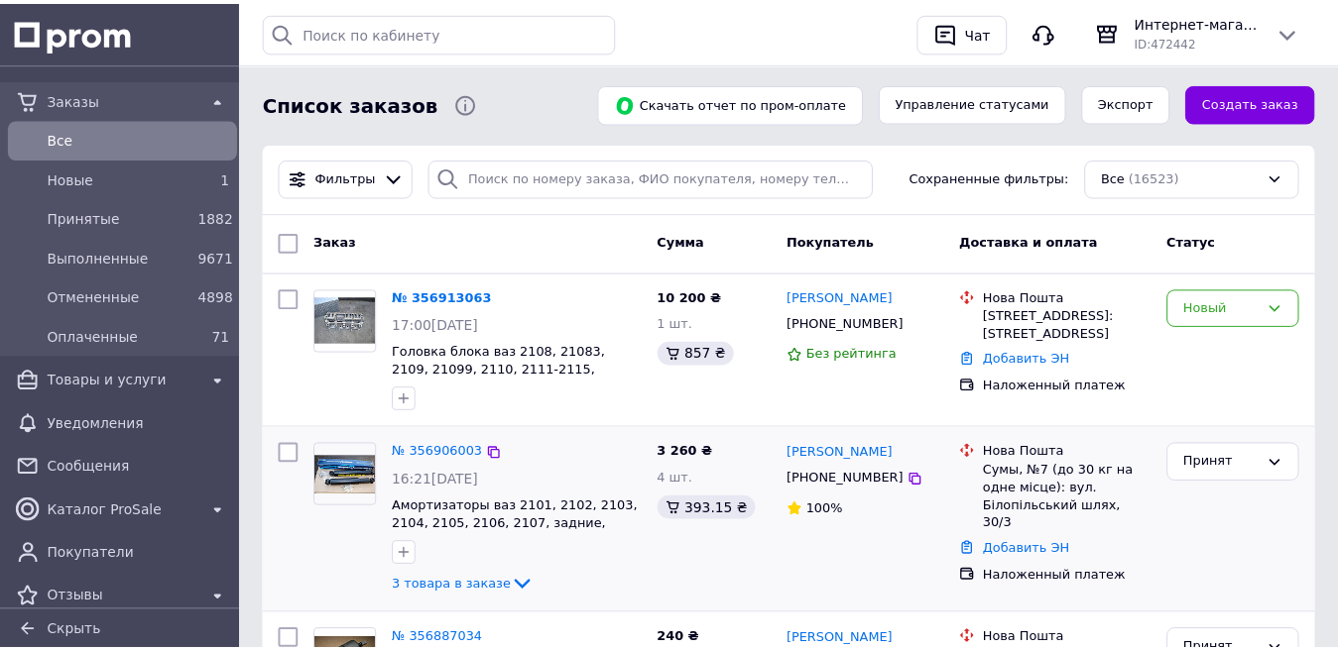
scroll to position [99, 0]
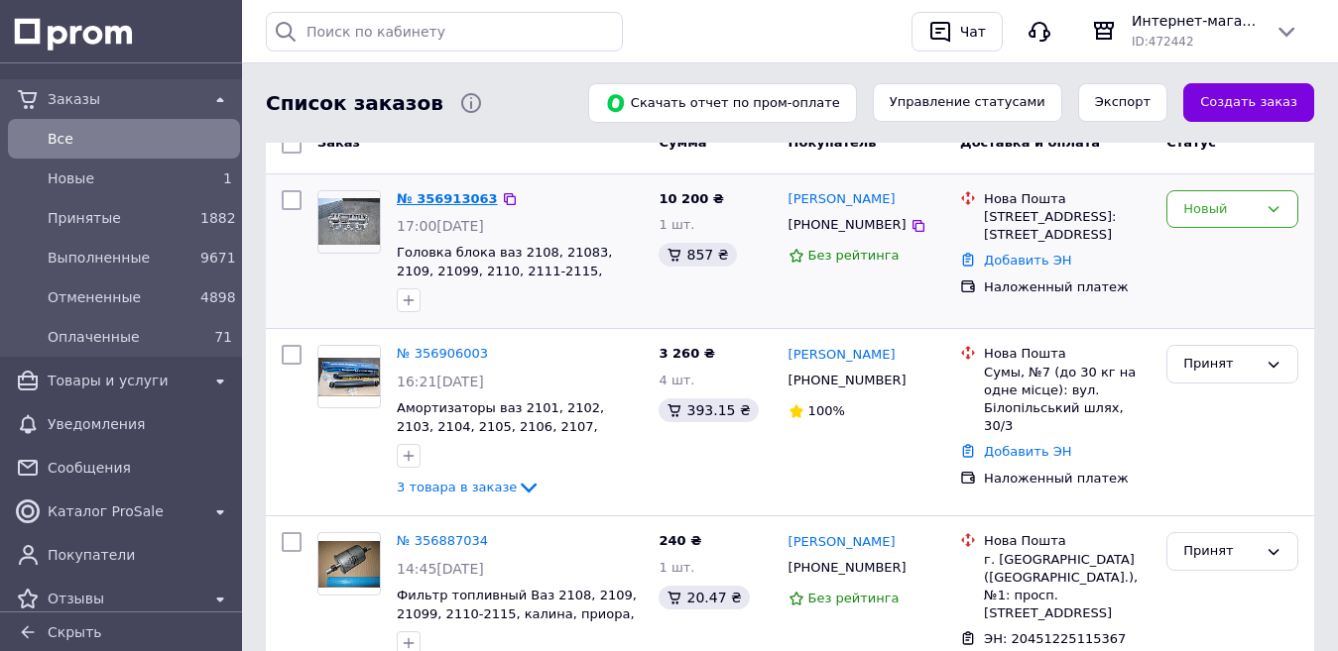
click at [434, 197] on link "№ 356913063" at bounding box center [447, 198] width 101 height 15
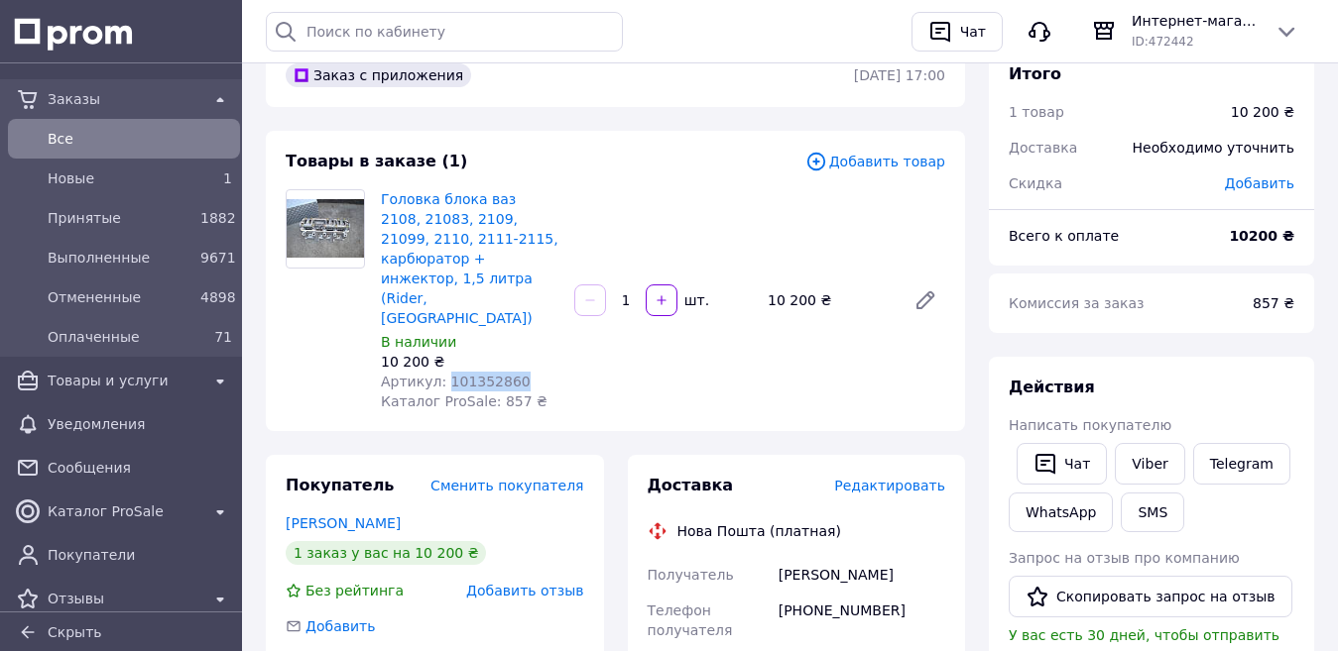
drag, startPoint x: 509, startPoint y: 340, endPoint x: 438, endPoint y: 348, distance: 70.9
click at [438, 372] on div "Артикул: 101352860" at bounding box center [470, 382] width 178 height 20
copy span "101352860"
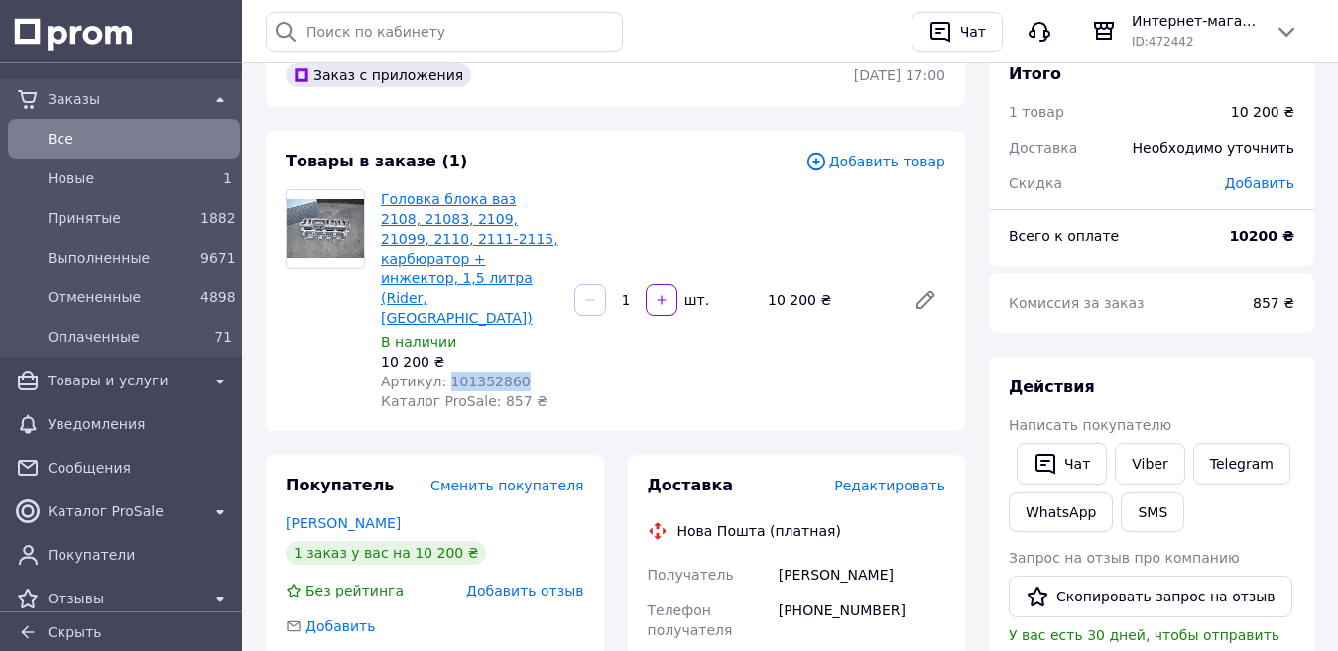
click at [454, 212] on link "Головка блока ваз 2108, 21083, 2109, 21099, 2110, 2111-2115, карбюратор + инжек…" at bounding box center [470, 258] width 178 height 135
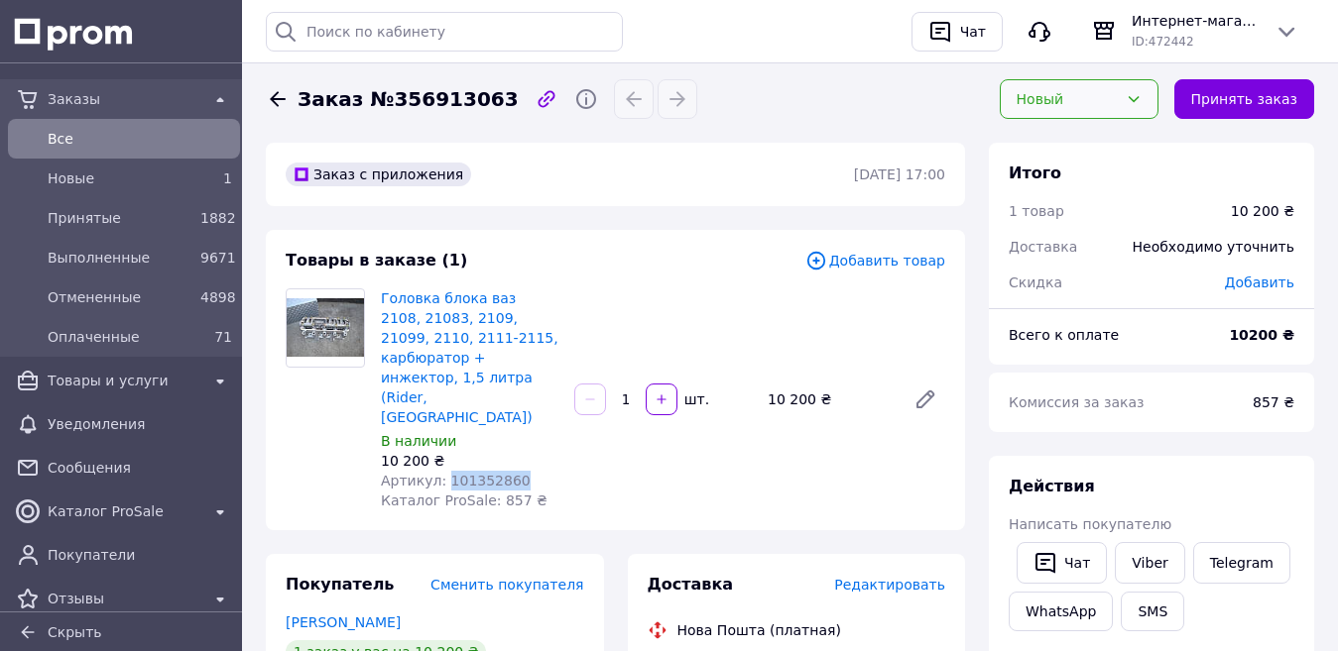
click at [1138, 100] on icon at bounding box center [1132, 99] width 11 height 6
click at [1082, 207] on li "Отменен" at bounding box center [1079, 217] width 157 height 38
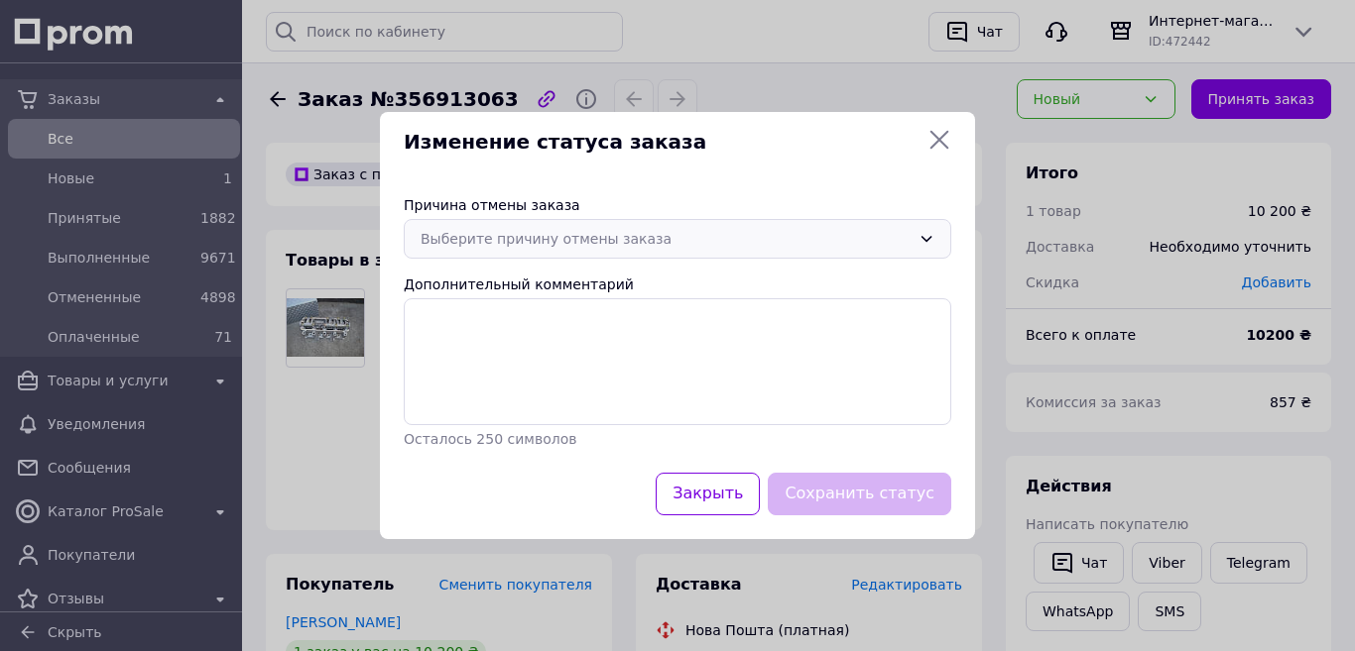
click at [928, 242] on icon at bounding box center [926, 239] width 16 height 16
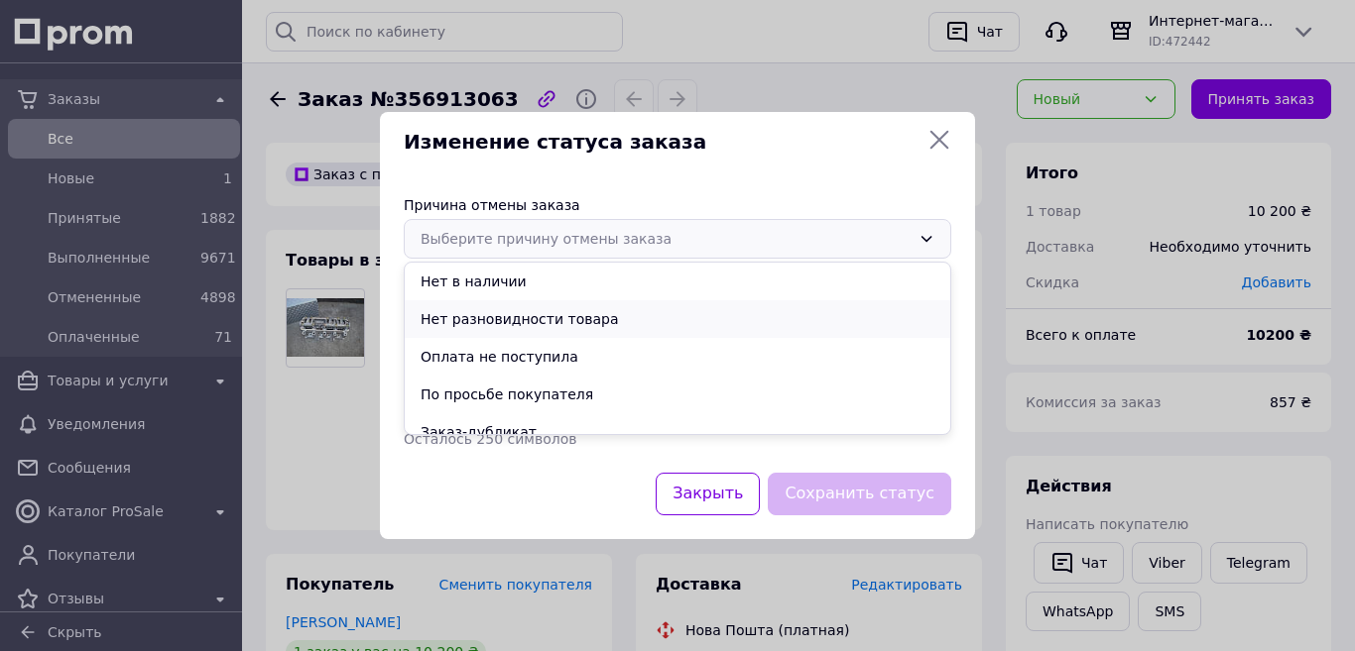
click at [524, 315] on li "Нет разновидности товара" at bounding box center [677, 319] width 545 height 38
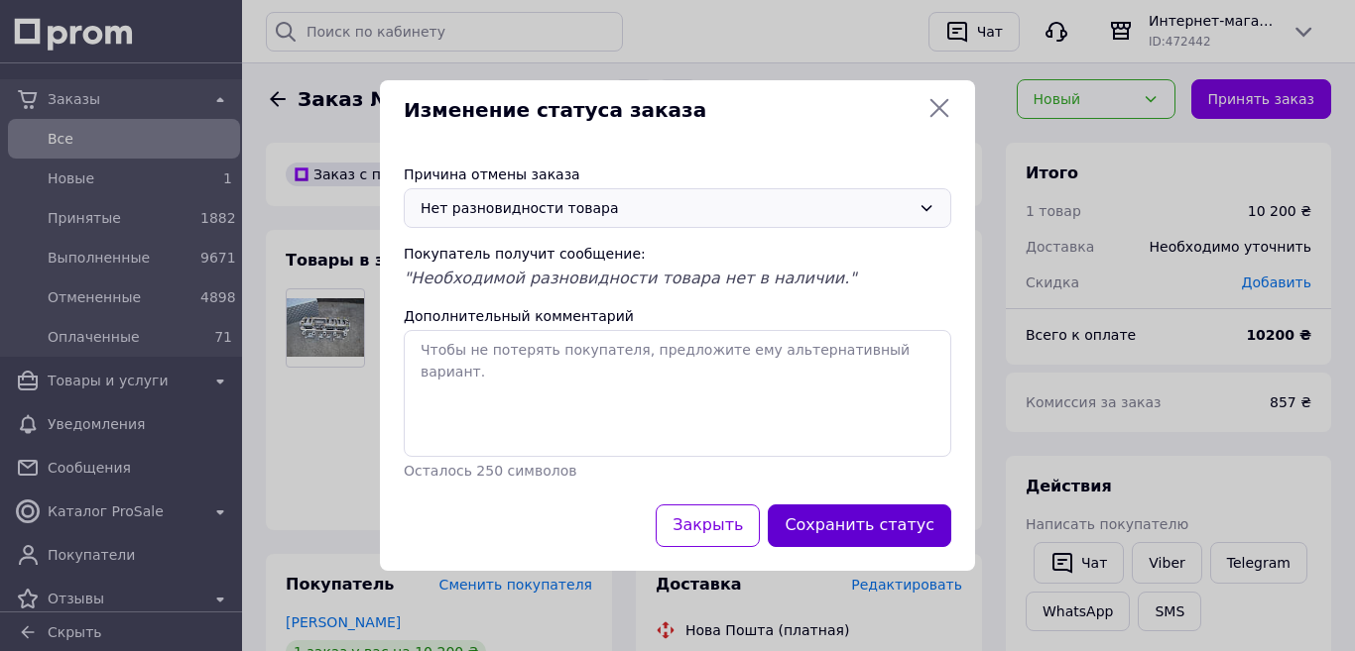
click at [868, 526] on button "Сохранить статус" at bounding box center [859, 526] width 183 height 43
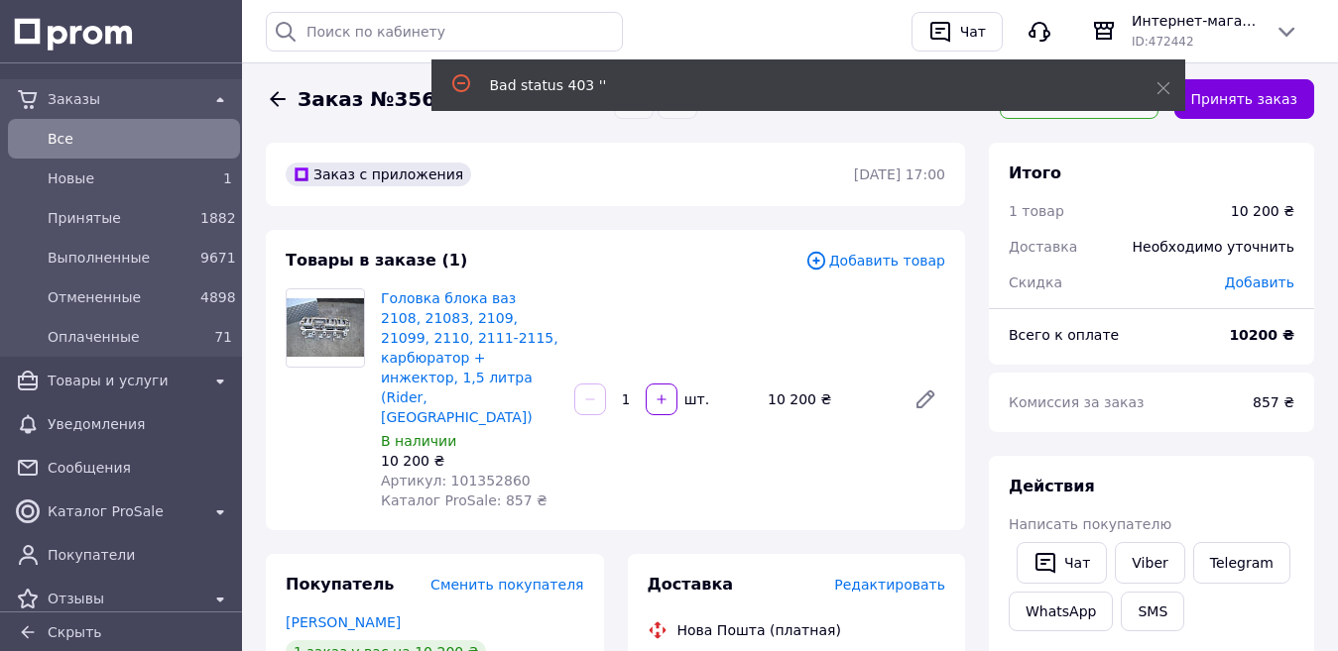
click at [728, 191] on div "Заказ с приложения 12.08.2025 | 17:00" at bounding box center [615, 174] width 699 height 63
click at [1162, 82] on icon at bounding box center [1163, 88] width 14 height 14
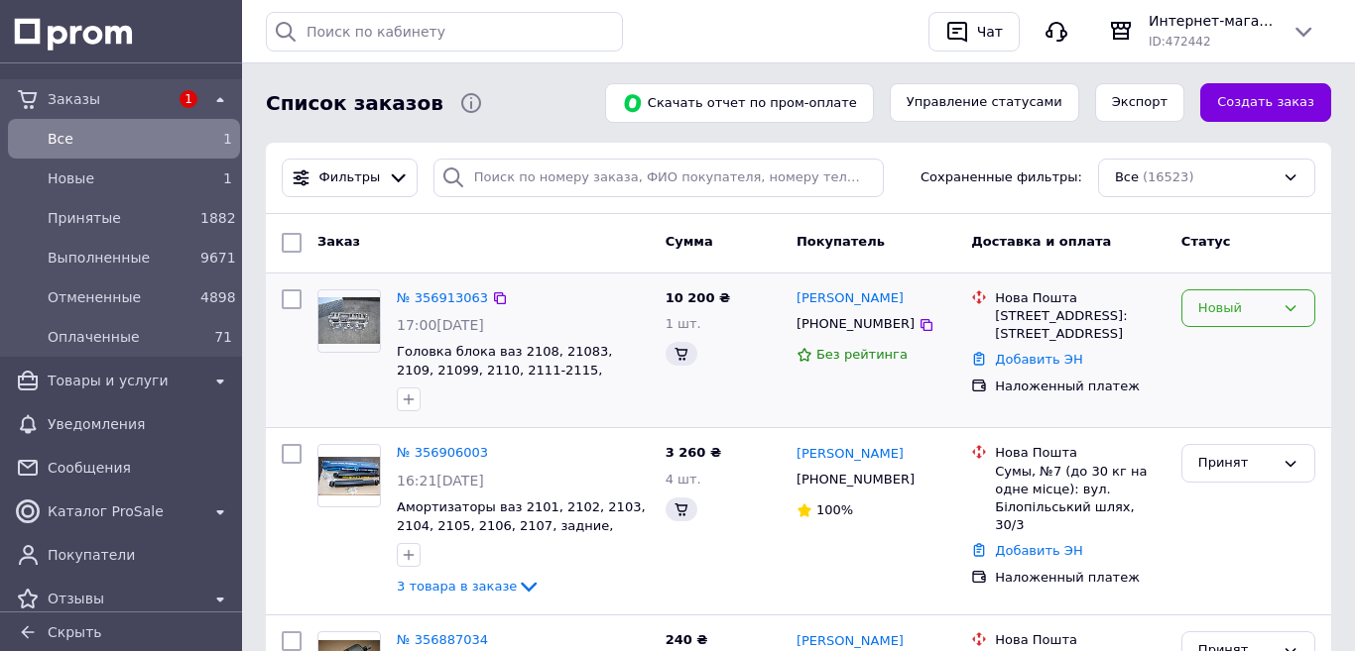
click at [1282, 306] on icon at bounding box center [1290, 308] width 16 height 16
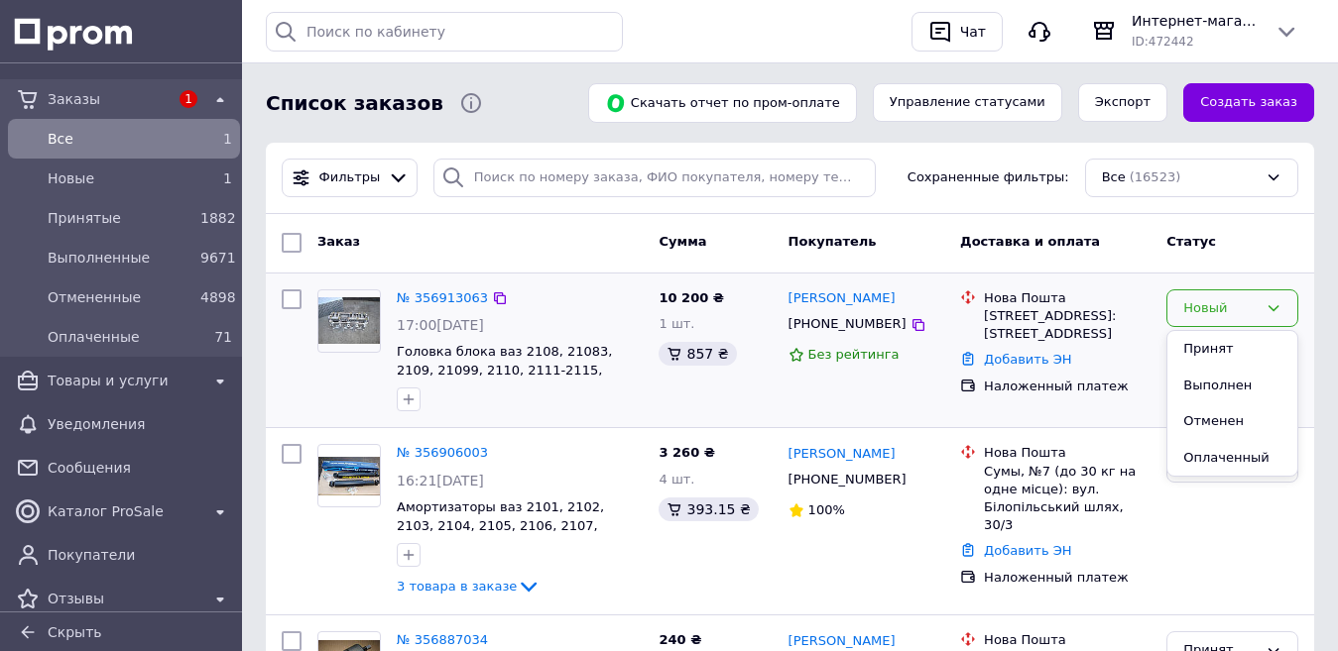
click at [1225, 422] on li "Отменен" at bounding box center [1232, 422] width 130 height 37
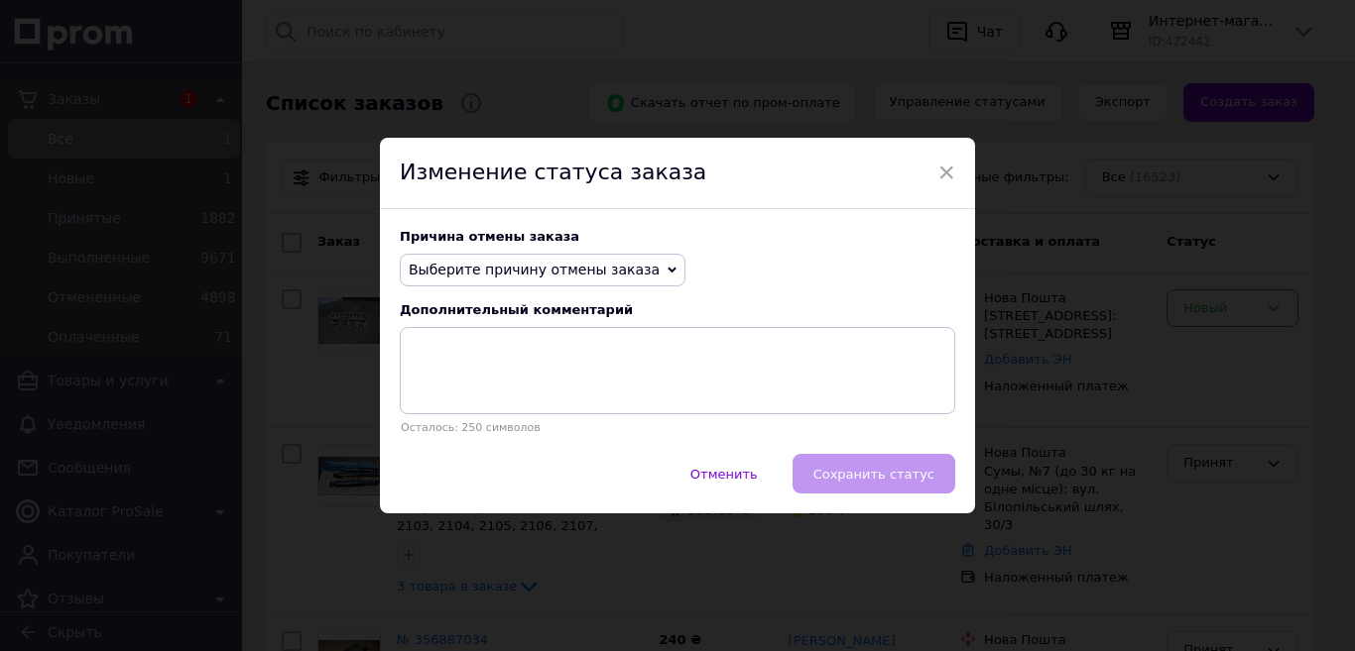
click at [667, 271] on icon at bounding box center [671, 270] width 9 height 9
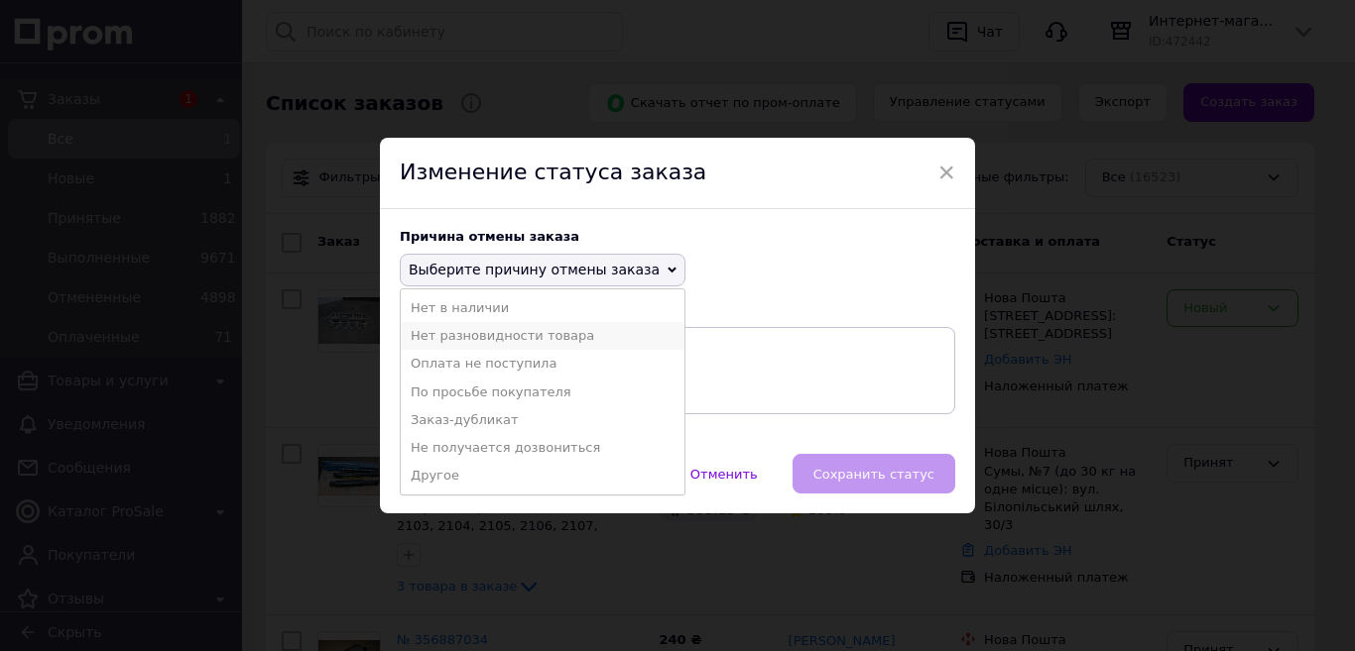
click at [509, 335] on li "Нет разновидности товара" at bounding box center [543, 336] width 284 height 28
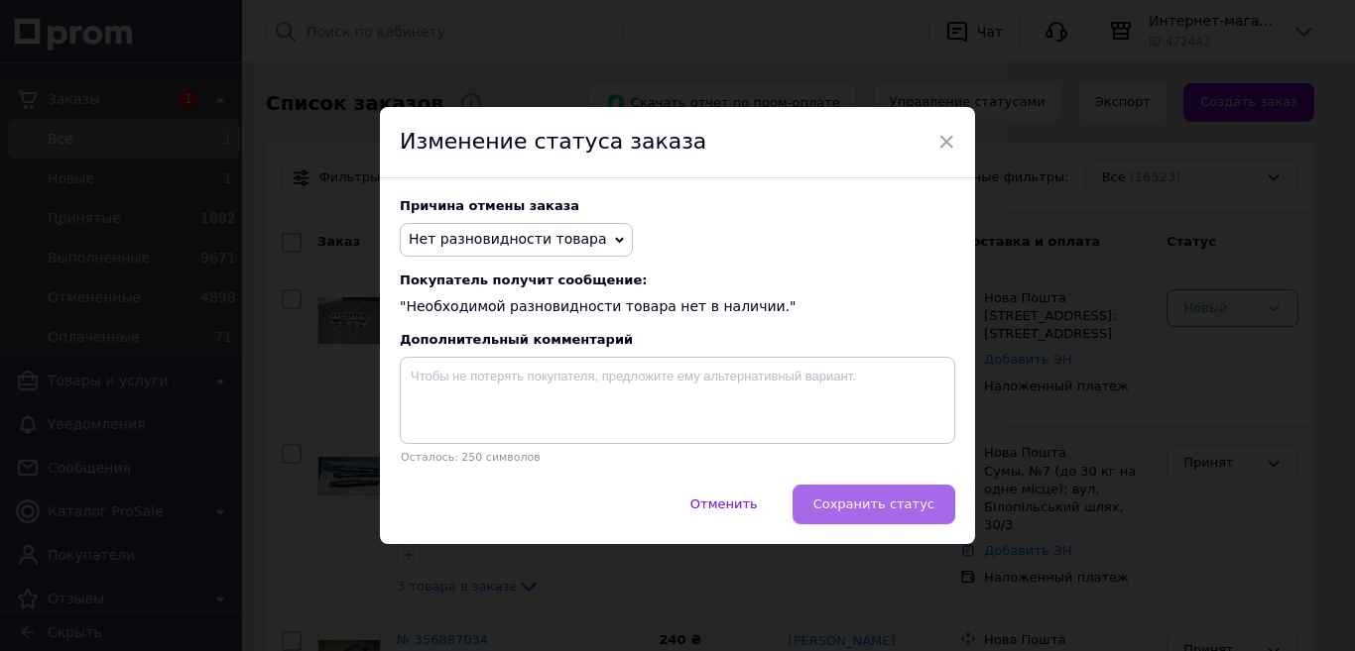
click at [885, 503] on span "Сохранить статус" at bounding box center [873, 504] width 121 height 15
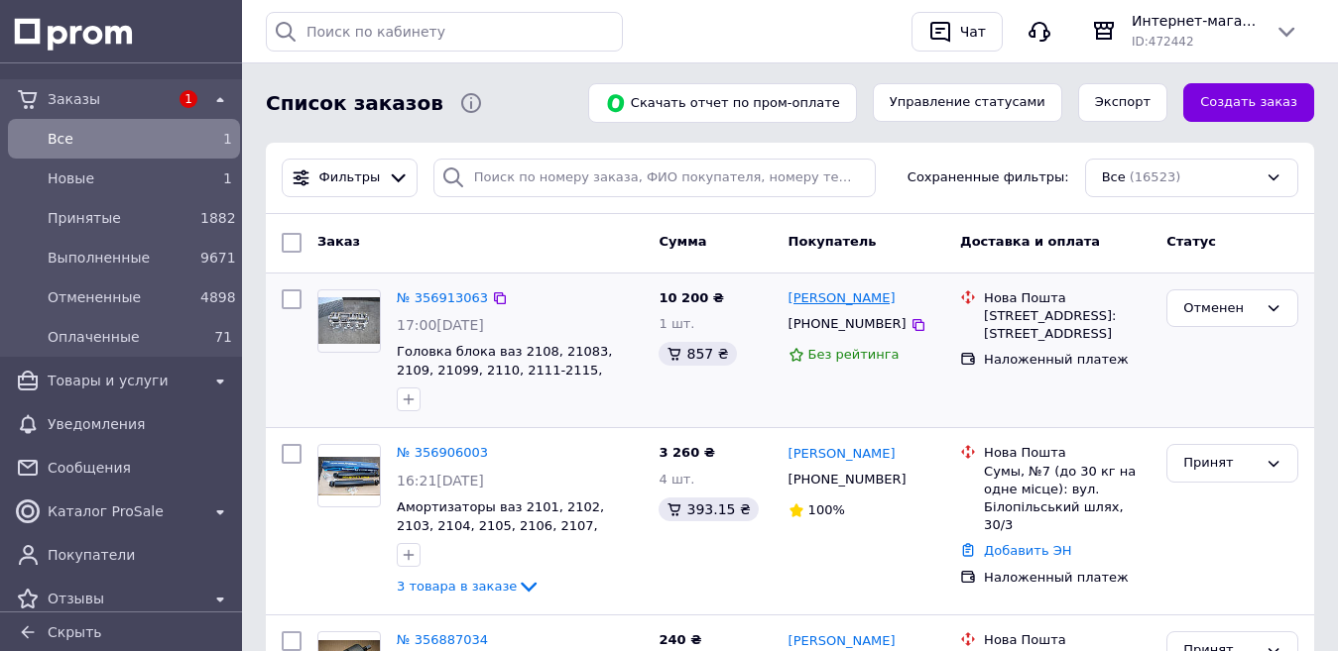
click at [824, 302] on link "[PERSON_NAME]" at bounding box center [841, 299] width 107 height 19
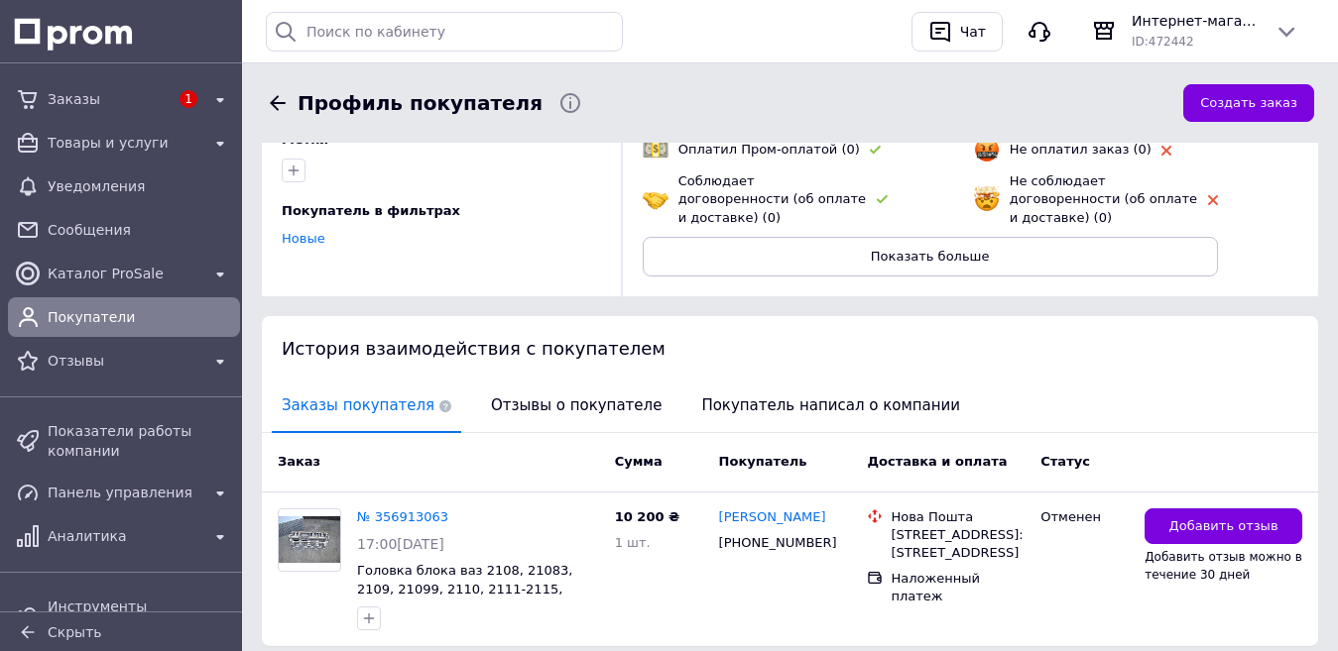
scroll to position [297, 0]
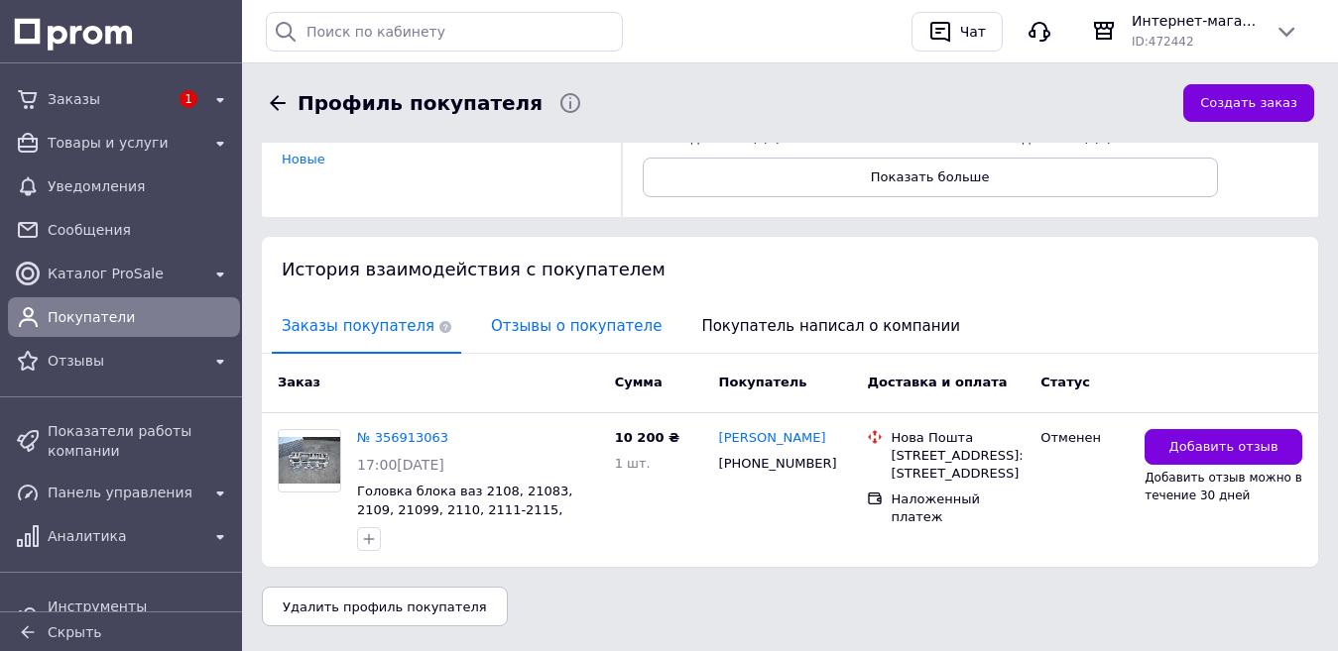
click at [549, 308] on span "Отзывы о покупателе" at bounding box center [576, 326] width 190 height 51
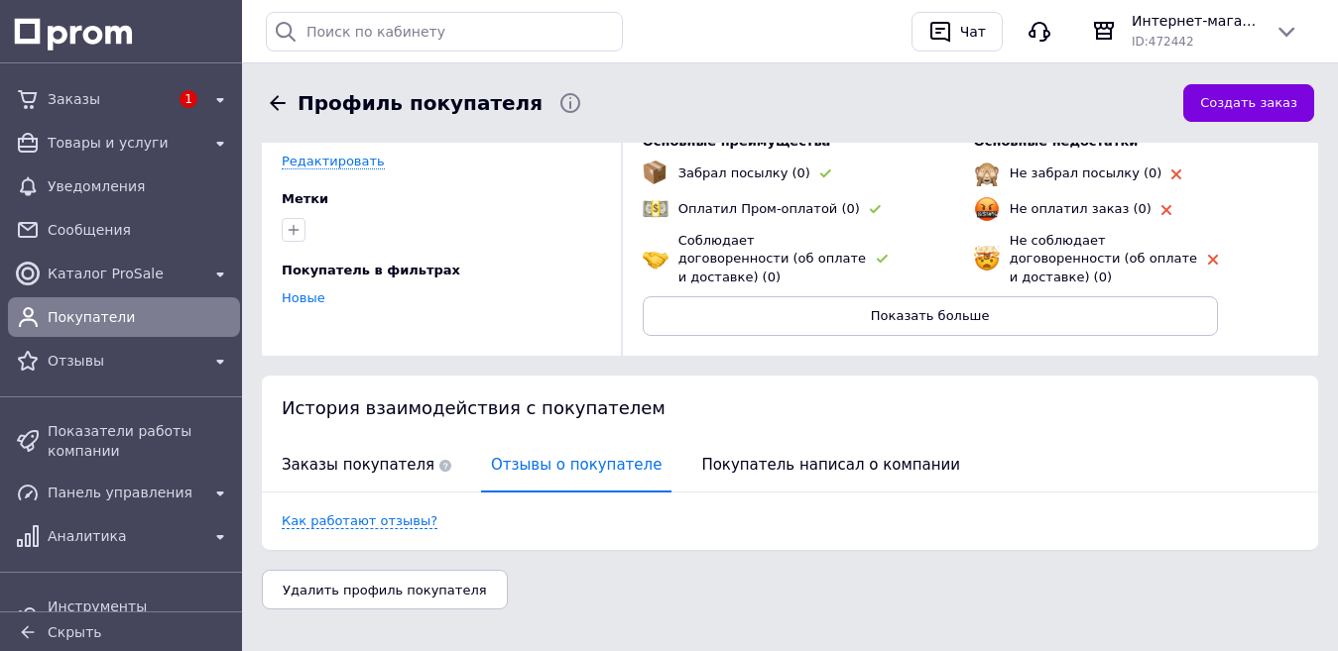
scroll to position [0, 0]
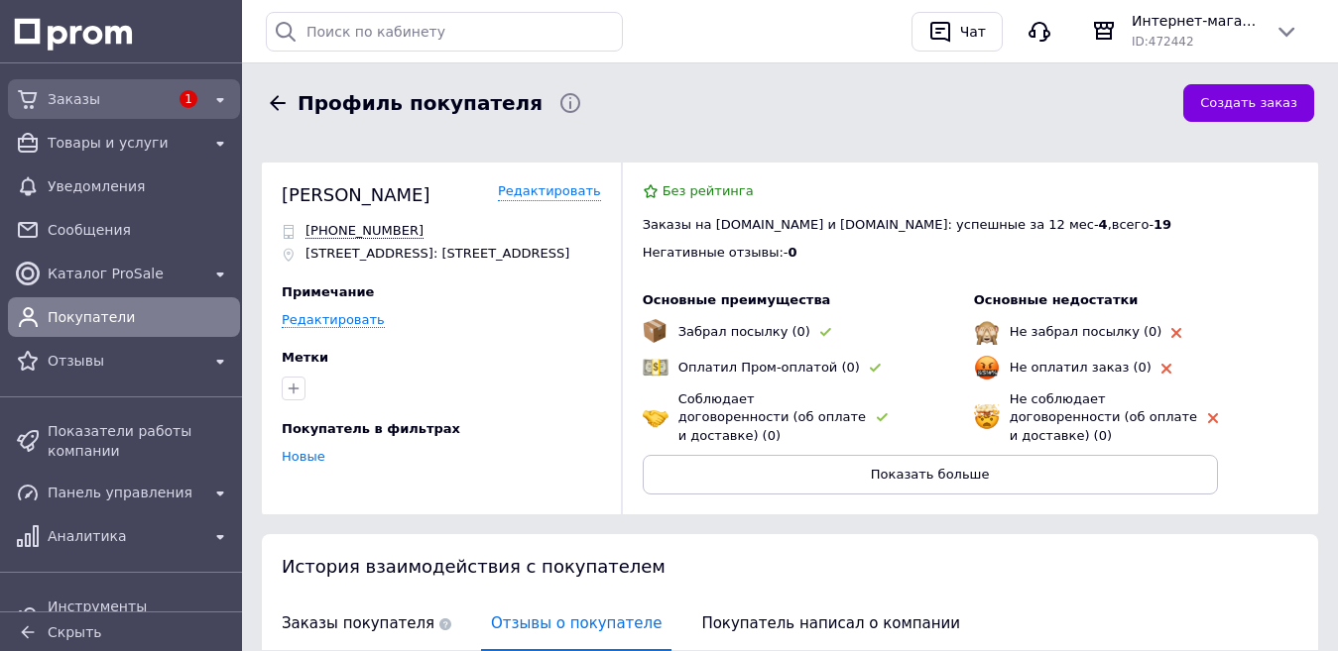
click at [59, 95] on span "Заказы" at bounding box center [108, 99] width 121 height 20
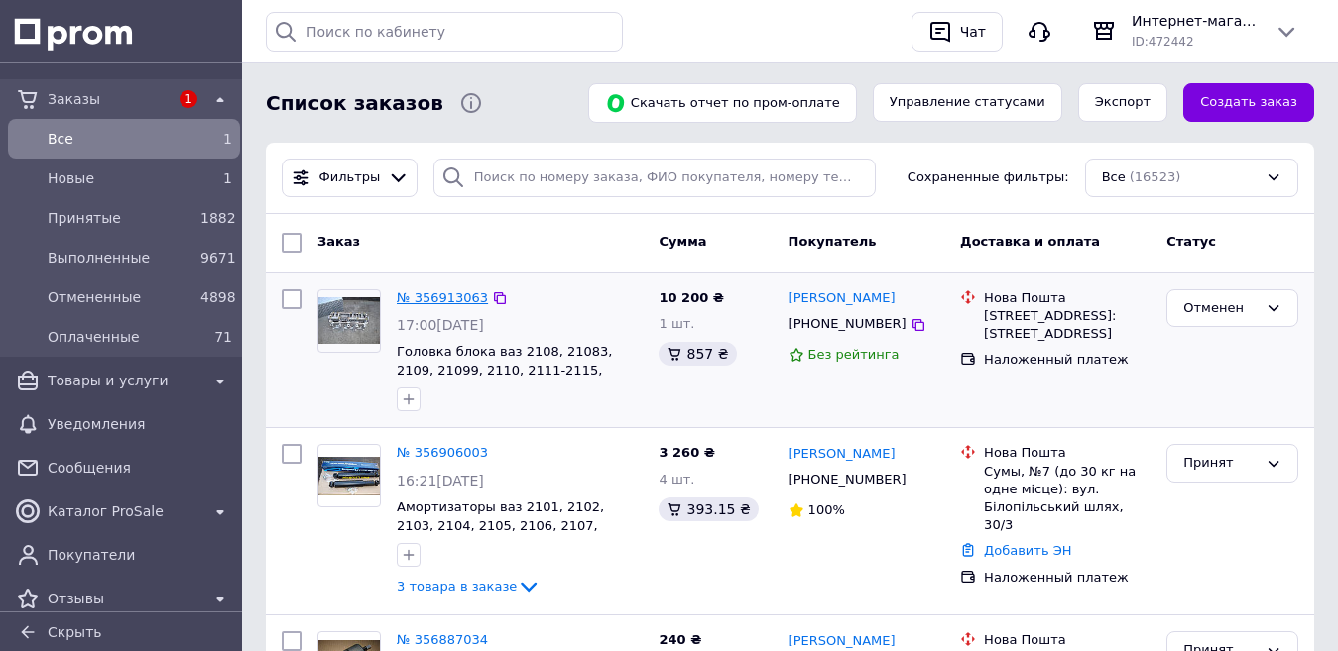
click at [439, 296] on link "№ 356913063" at bounding box center [442, 298] width 91 height 15
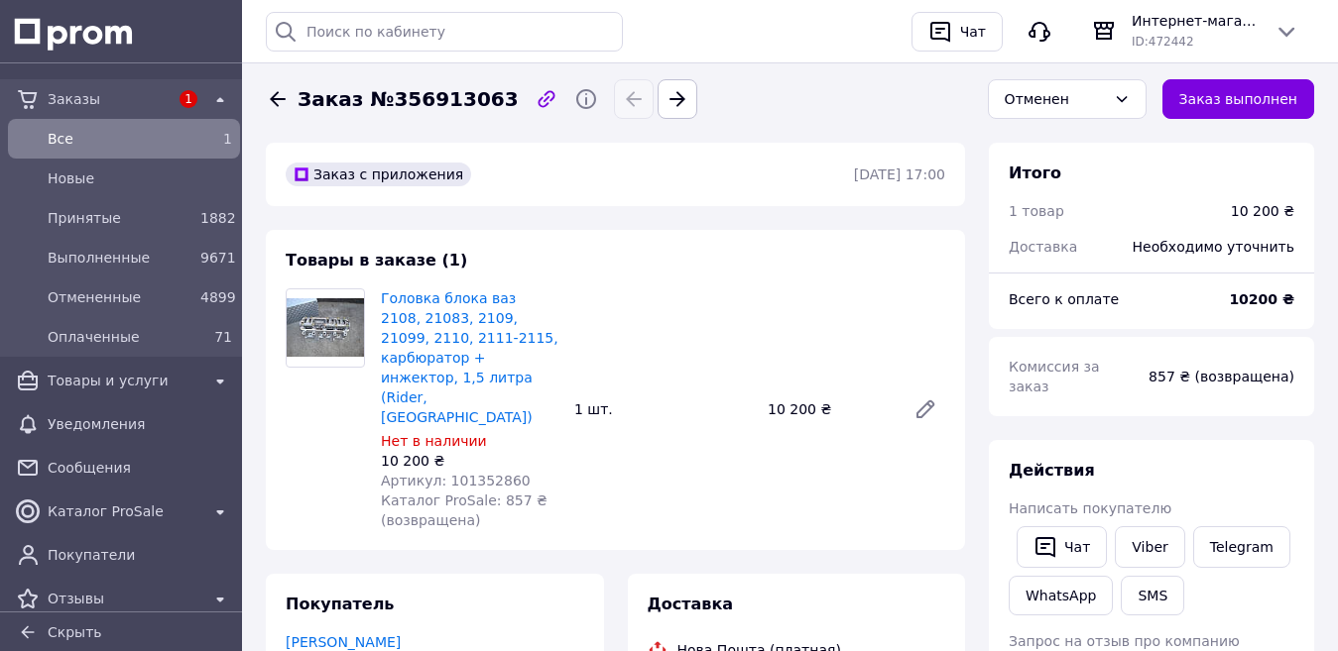
click at [90, 94] on span "Заказы" at bounding box center [108, 99] width 121 height 20
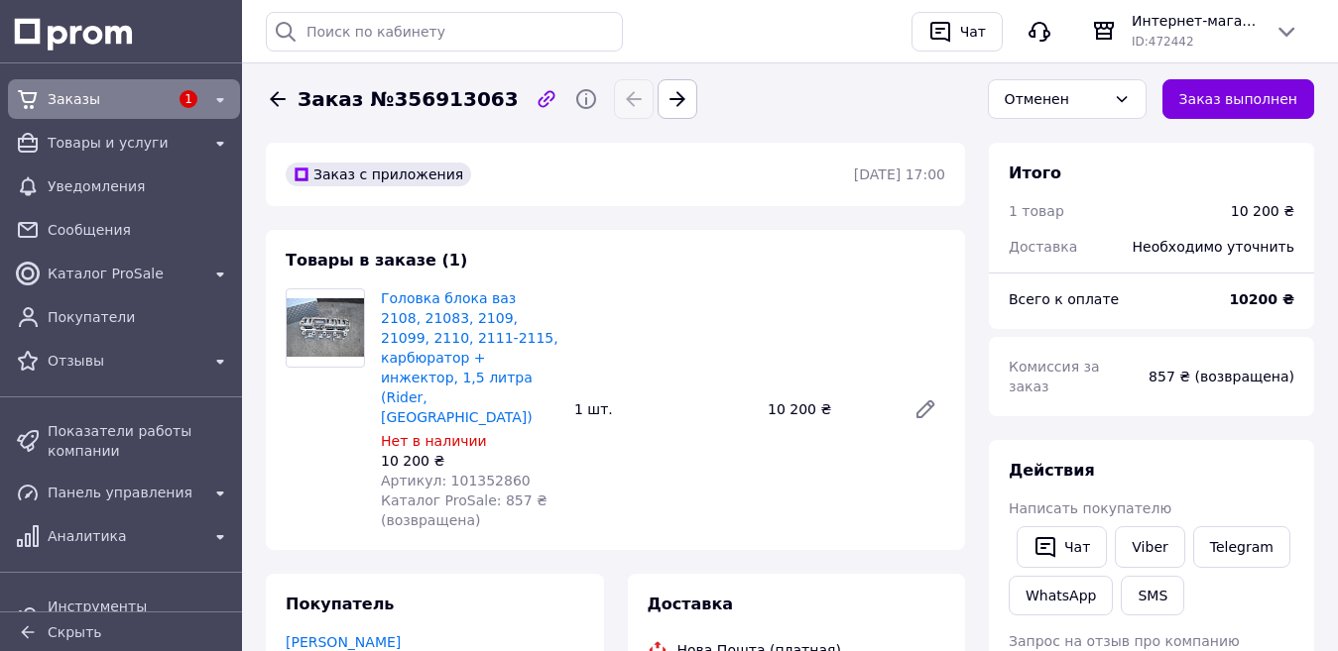
drag, startPoint x: 90, startPoint y: 94, endPoint x: 83, endPoint y: 407, distance: 312.4
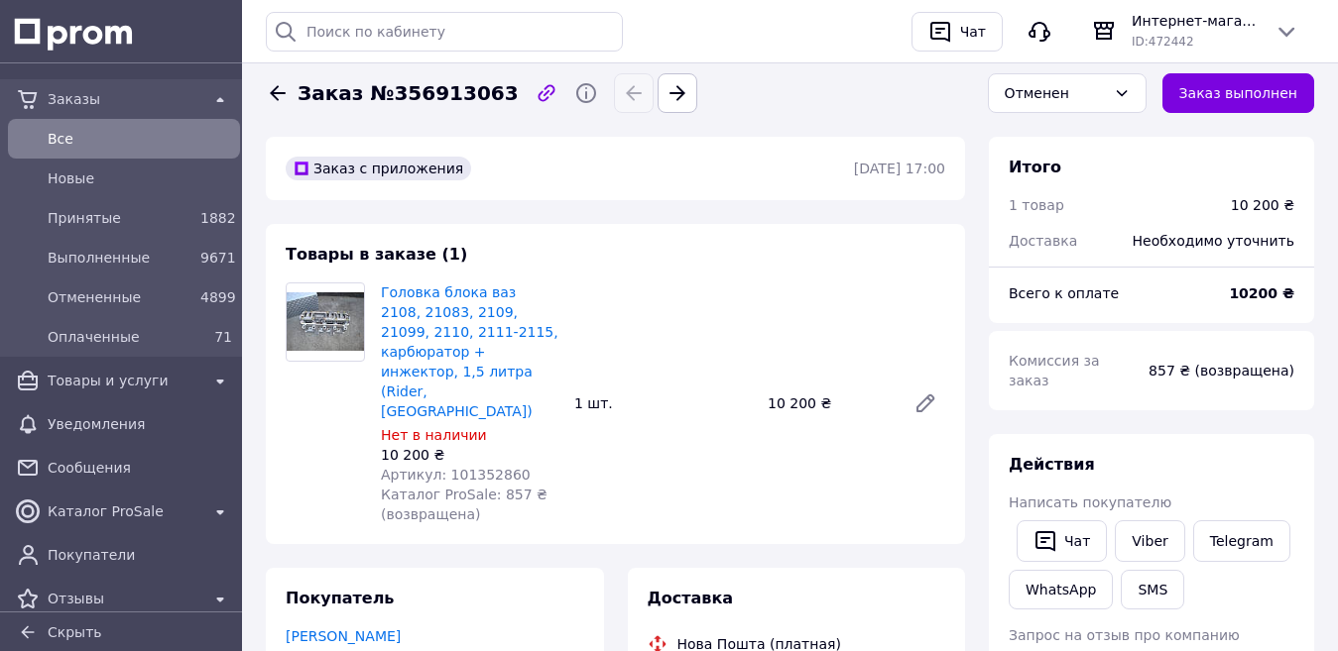
scroll to position [99, 0]
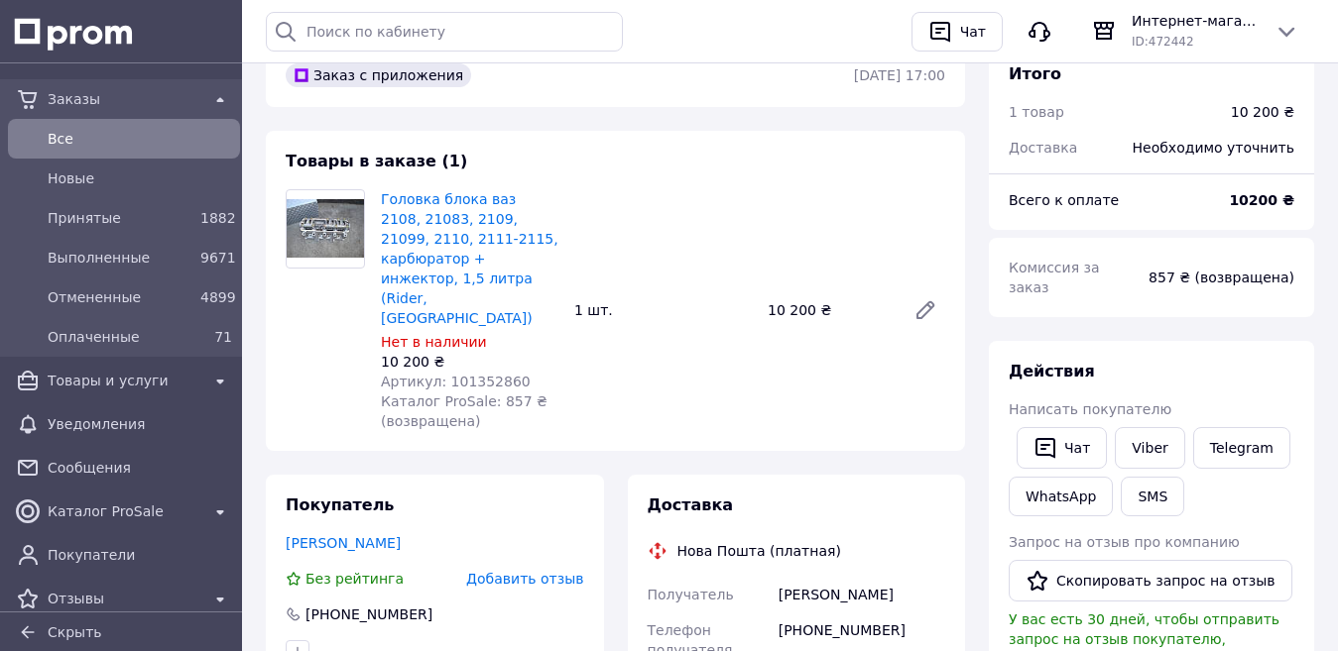
click at [60, 136] on span "Все" at bounding box center [140, 139] width 184 height 20
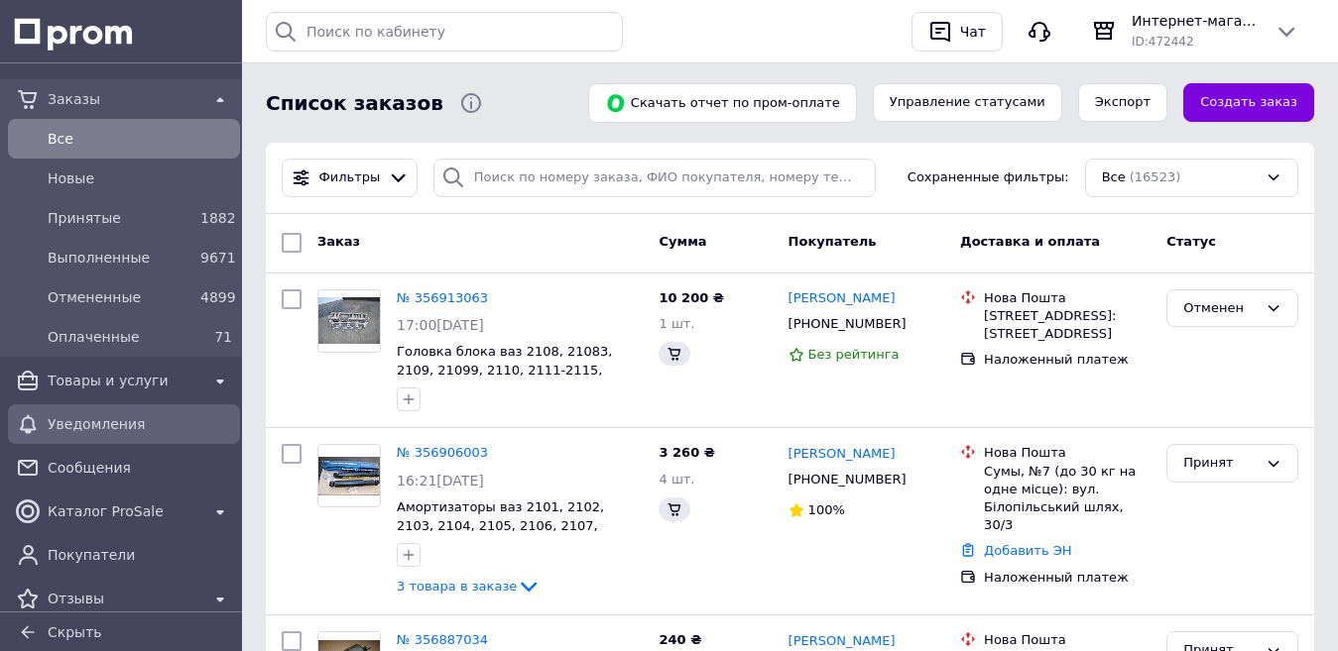
click at [105, 422] on span "Уведомления" at bounding box center [140, 424] width 184 height 20
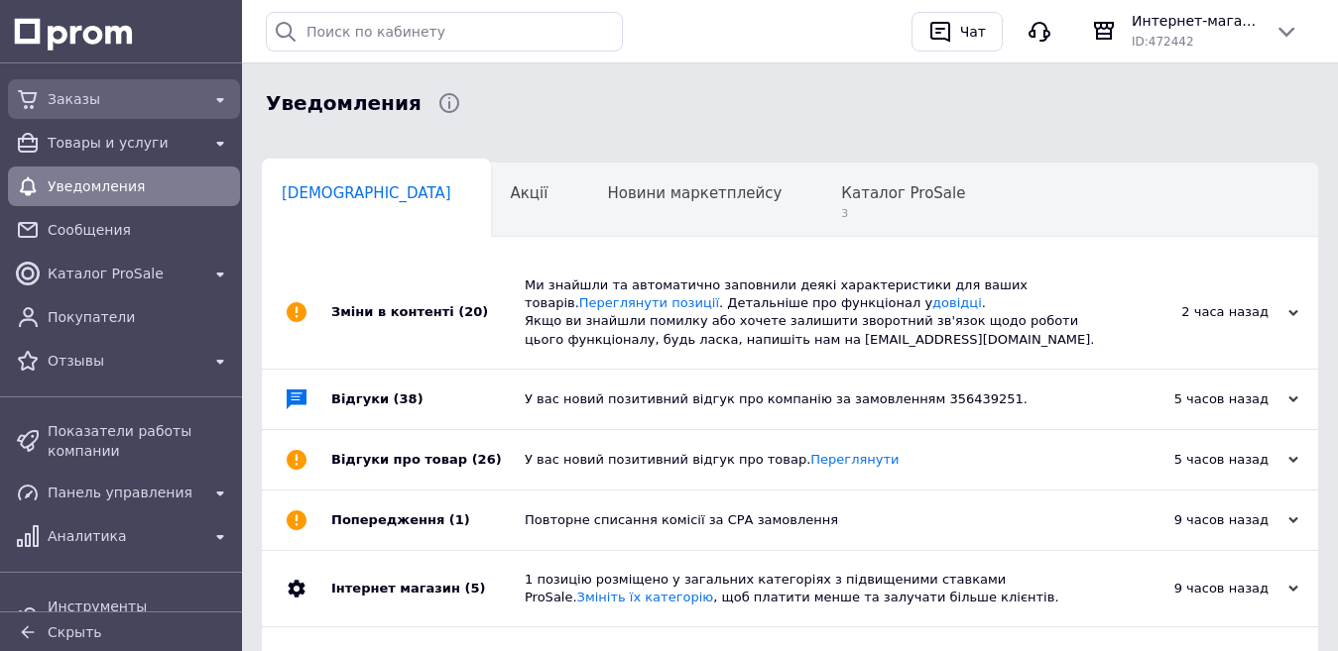
click at [63, 92] on span "Заказы" at bounding box center [124, 99] width 153 height 20
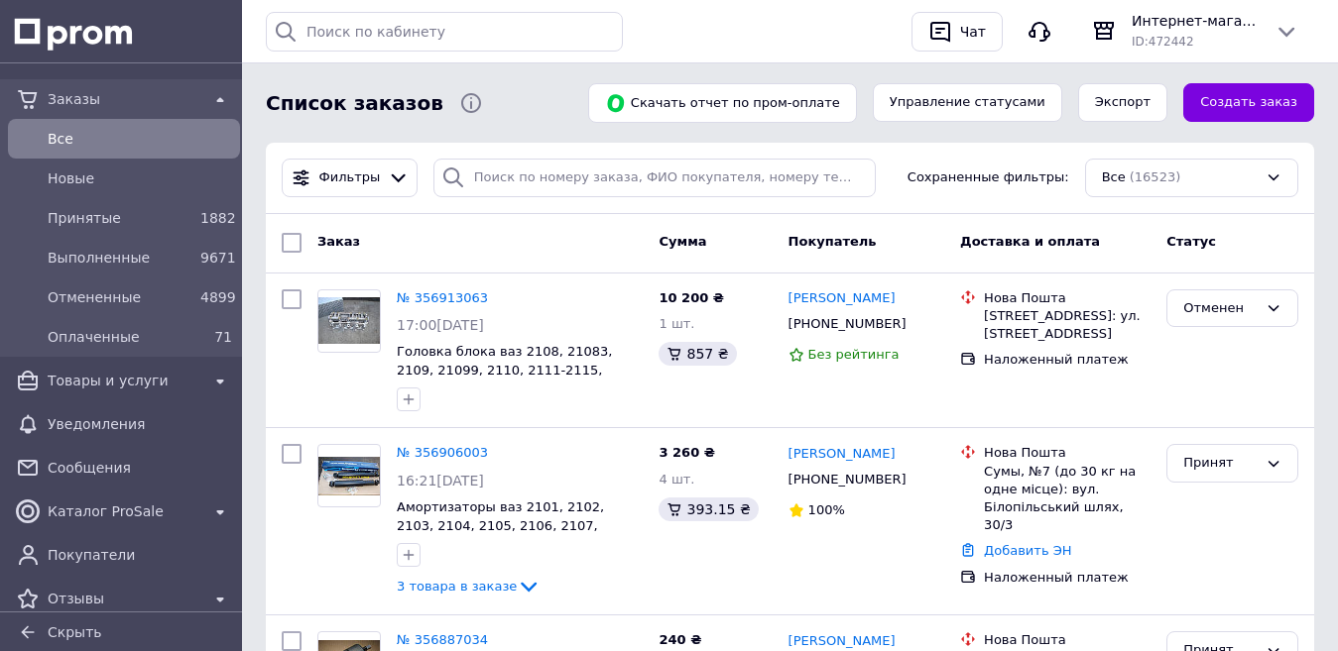
click at [72, 136] on span "Все" at bounding box center [140, 139] width 184 height 20
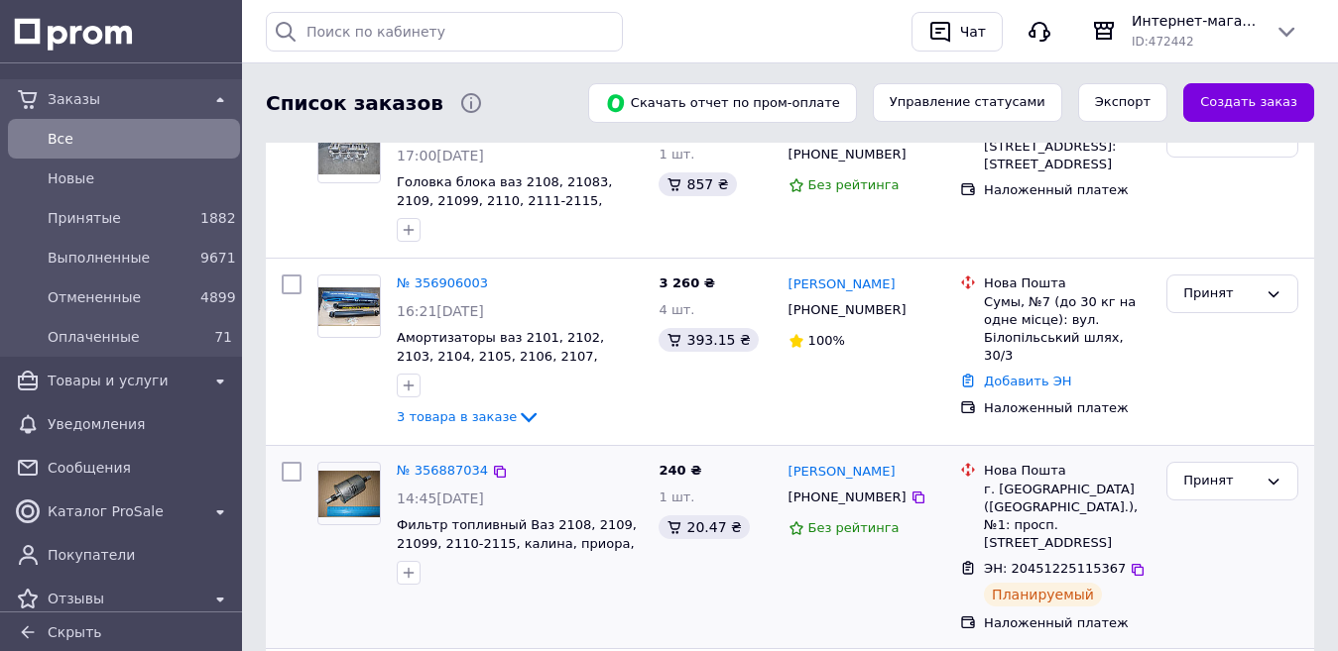
scroll to position [297, 0]
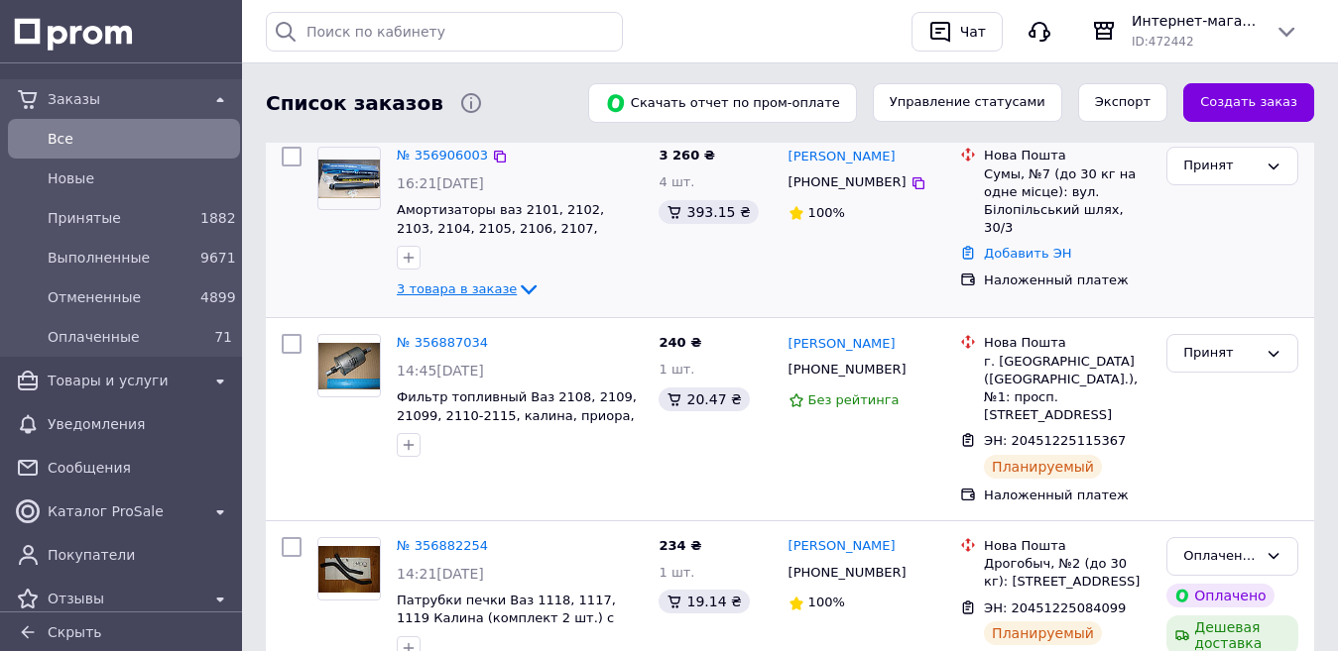
click at [517, 284] on icon at bounding box center [529, 290] width 24 height 24
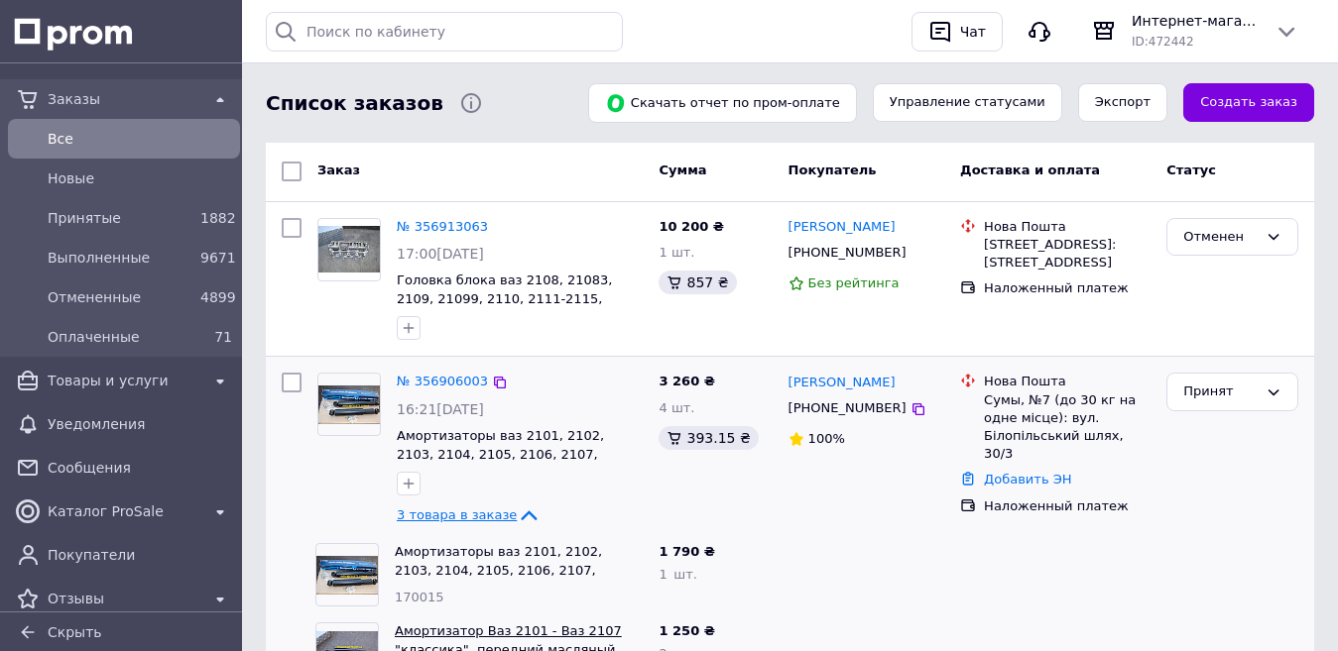
scroll to position [0, 0]
